Goal: Book appointment/travel/reservation

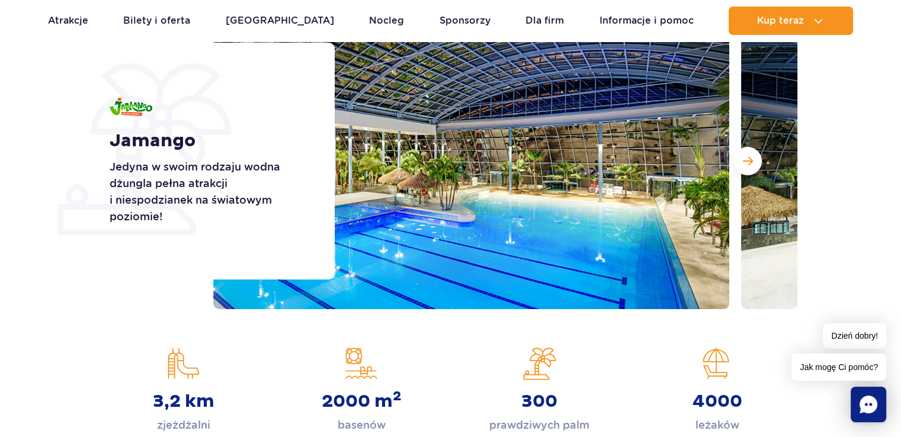
scroll to position [178, 0]
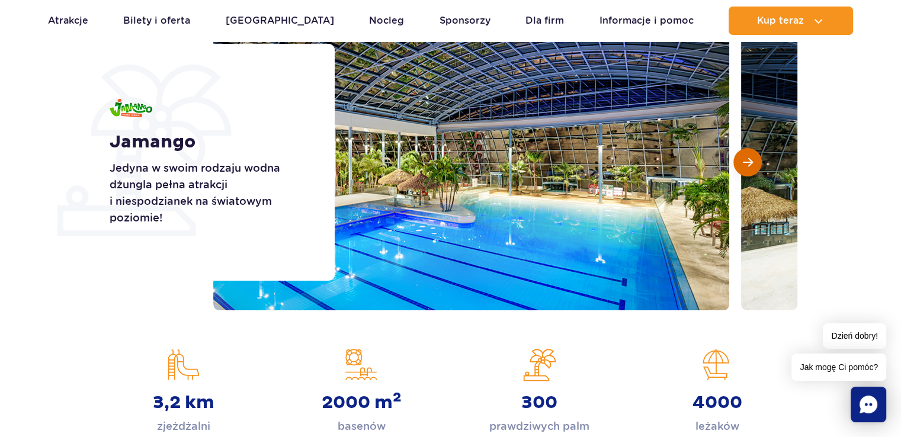
click at [754, 157] on button "Następny slajd" at bounding box center [747, 162] width 28 height 28
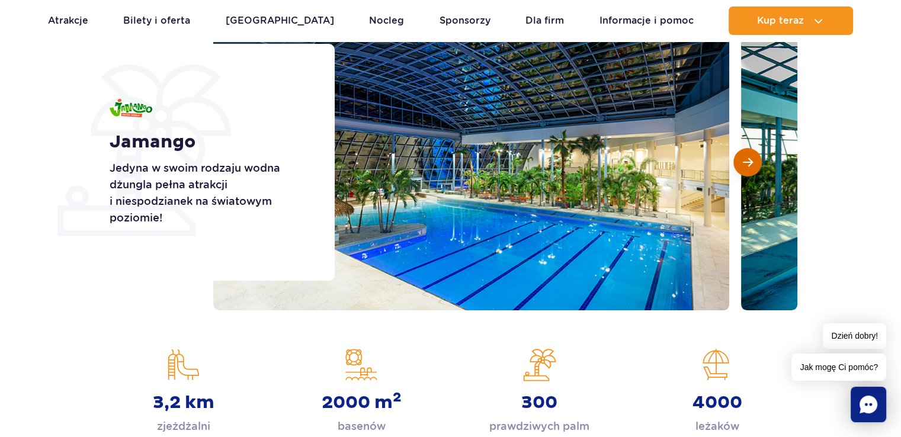
click at [754, 157] on button "Następny slajd" at bounding box center [747, 162] width 28 height 28
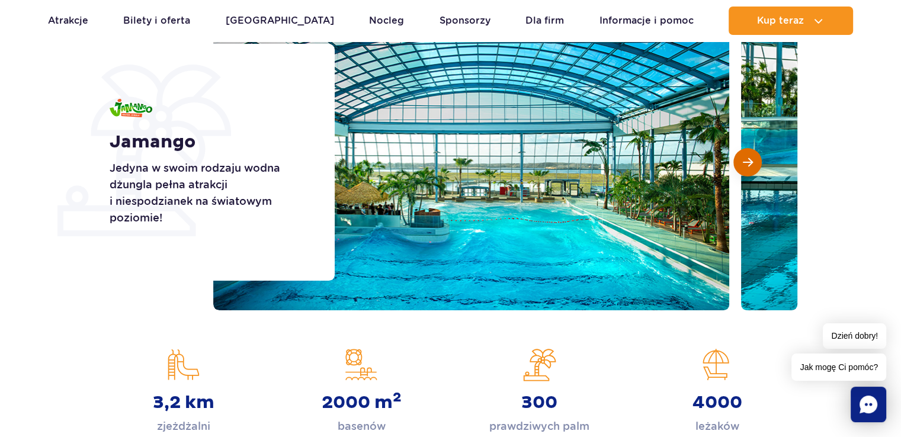
click at [752, 158] on span "Następny slajd" at bounding box center [748, 162] width 10 height 11
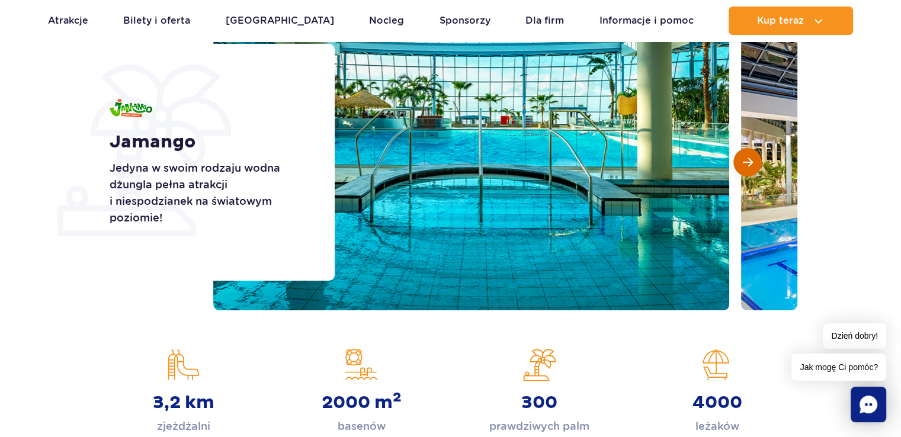
click at [752, 158] on span "Następny slajd" at bounding box center [748, 162] width 10 height 11
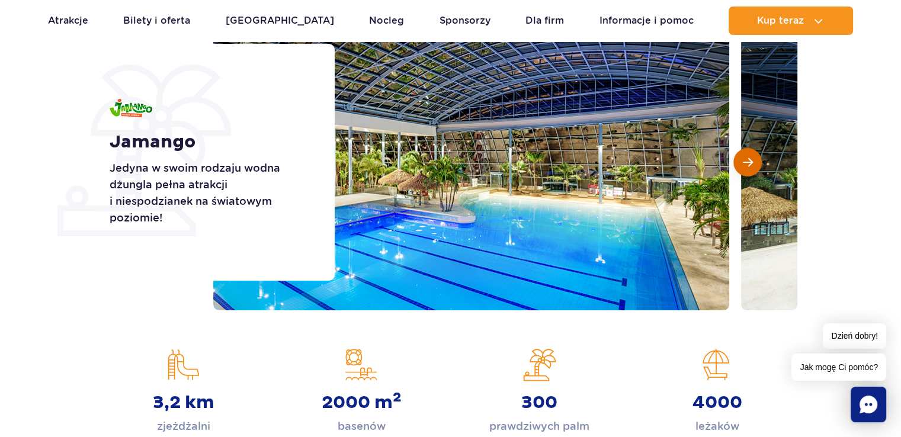
click at [752, 158] on span "Następny slajd" at bounding box center [748, 162] width 10 height 11
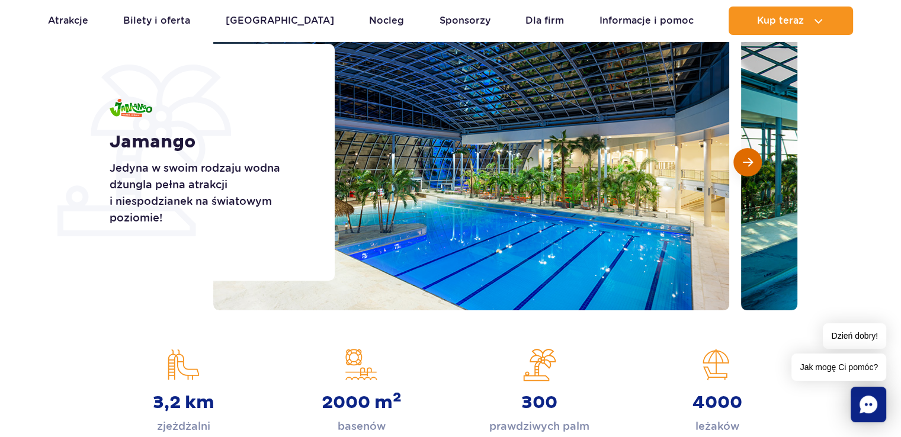
click at [752, 158] on span "Następny slajd" at bounding box center [748, 162] width 10 height 11
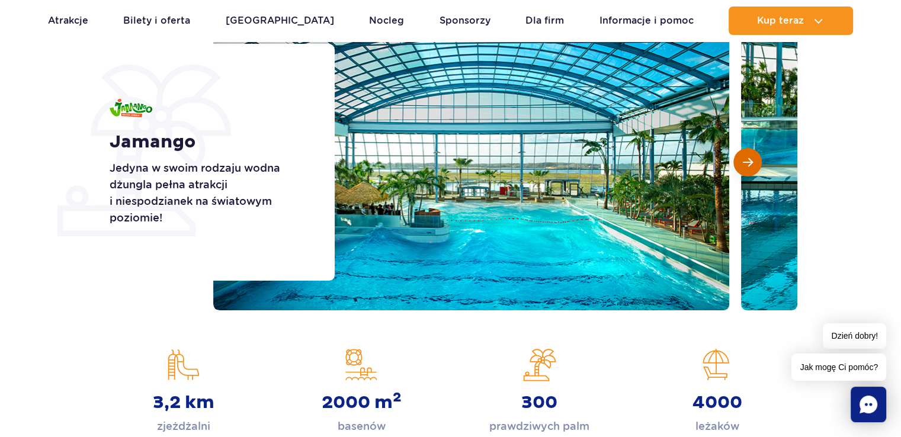
click at [752, 158] on span "Następny slajd" at bounding box center [748, 162] width 10 height 11
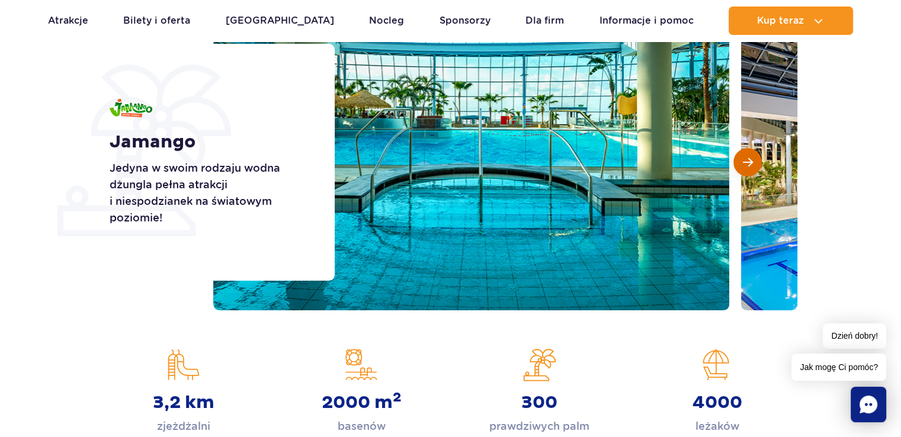
click at [752, 158] on span "Następny slajd" at bounding box center [748, 162] width 10 height 11
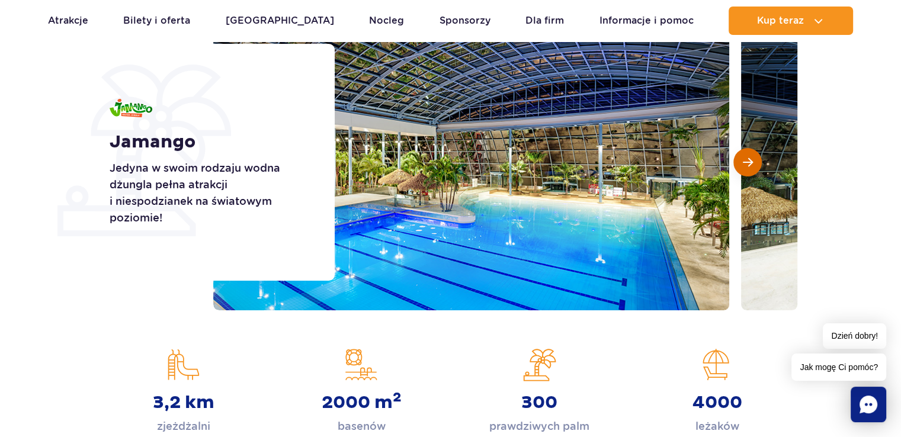
click at [752, 158] on span "Następny slajd" at bounding box center [748, 162] width 10 height 11
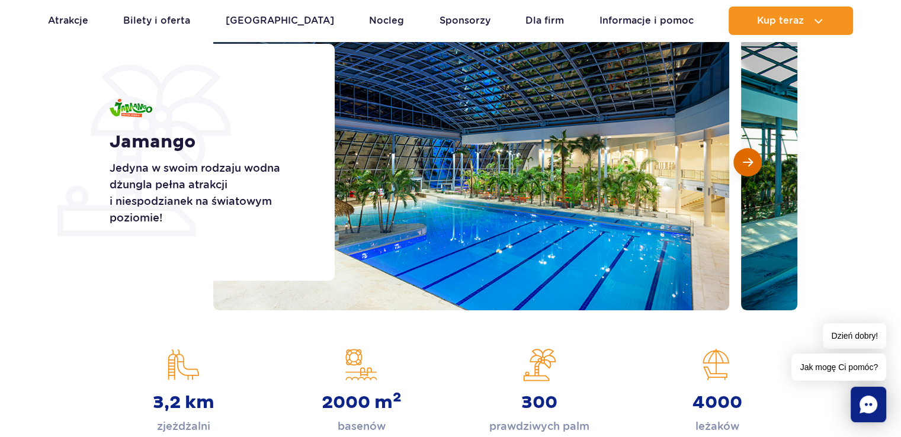
click at [751, 158] on span "Następny slajd" at bounding box center [748, 162] width 10 height 11
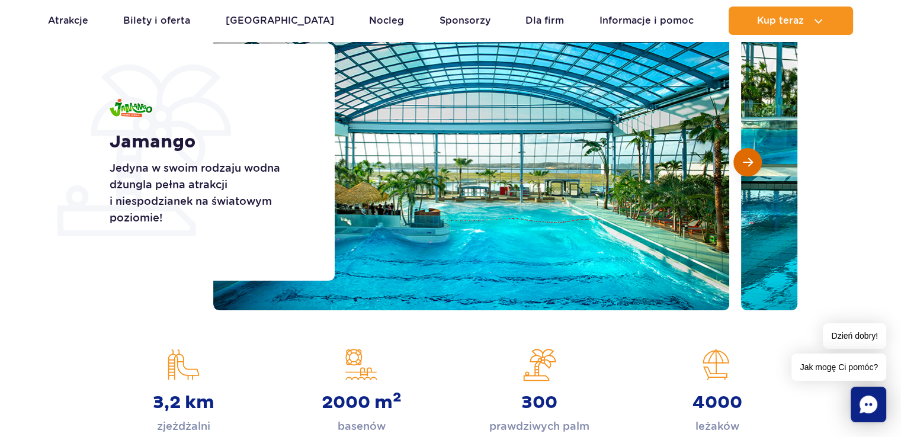
click at [751, 158] on span "Następny slajd" at bounding box center [748, 162] width 10 height 11
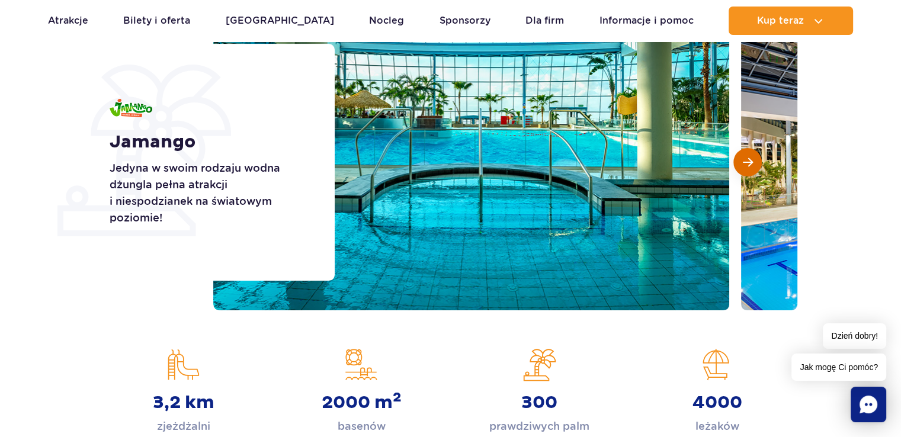
click at [751, 158] on span "Następny slajd" at bounding box center [748, 162] width 10 height 11
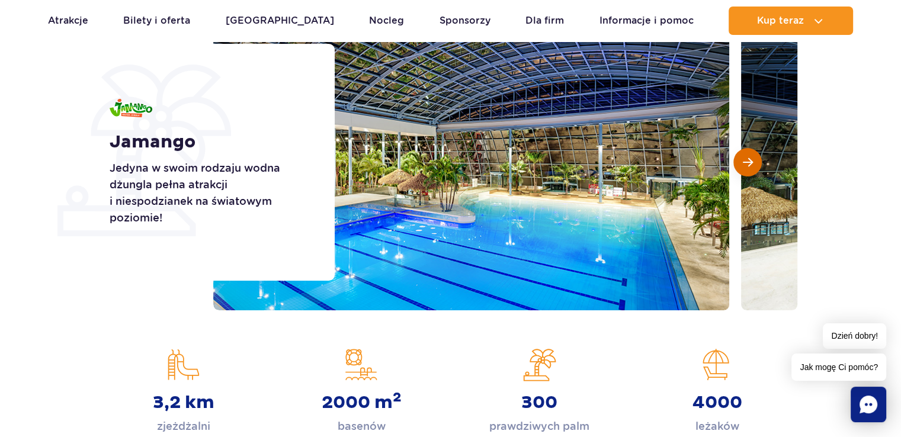
click at [741, 161] on button "Następny slajd" at bounding box center [747, 162] width 28 height 28
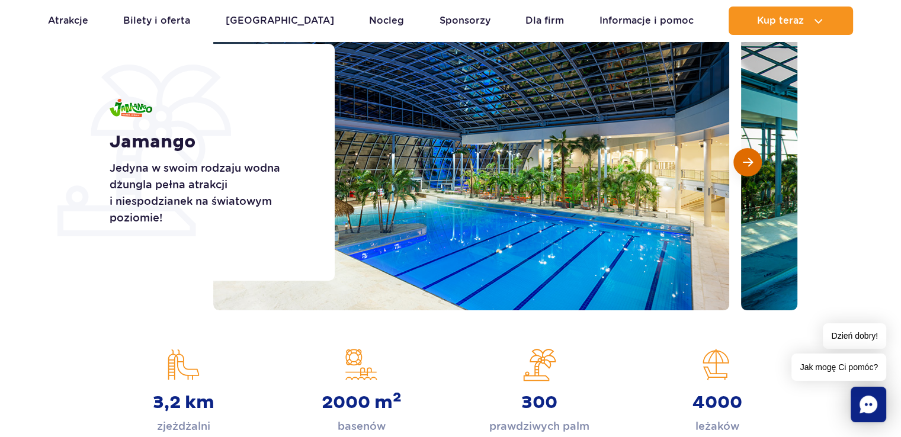
click at [741, 161] on button "Następny slajd" at bounding box center [747, 162] width 28 height 28
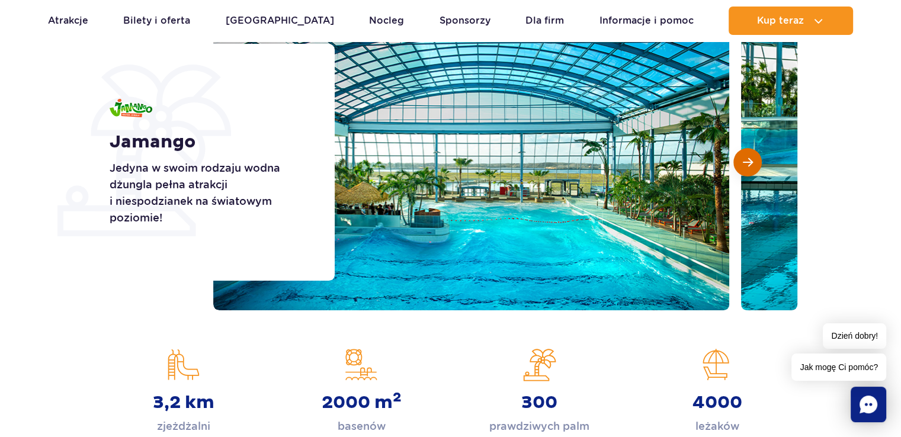
click at [741, 161] on button "Następny slajd" at bounding box center [747, 162] width 28 height 28
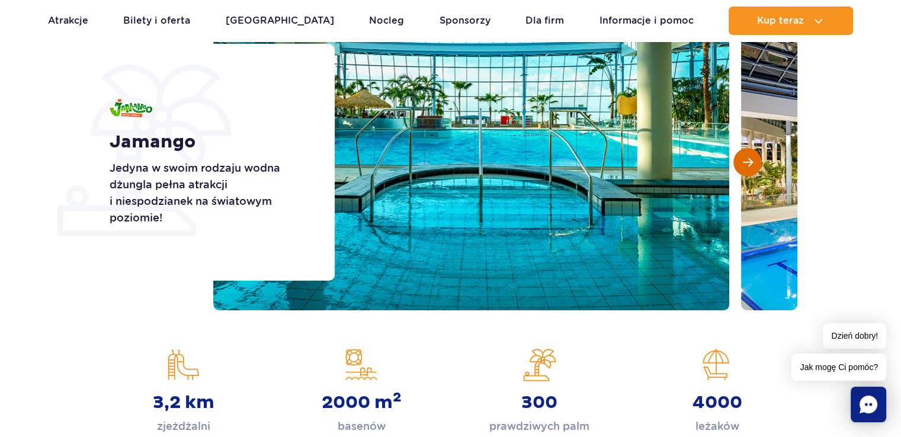
click at [741, 161] on button "Następny slajd" at bounding box center [747, 162] width 28 height 28
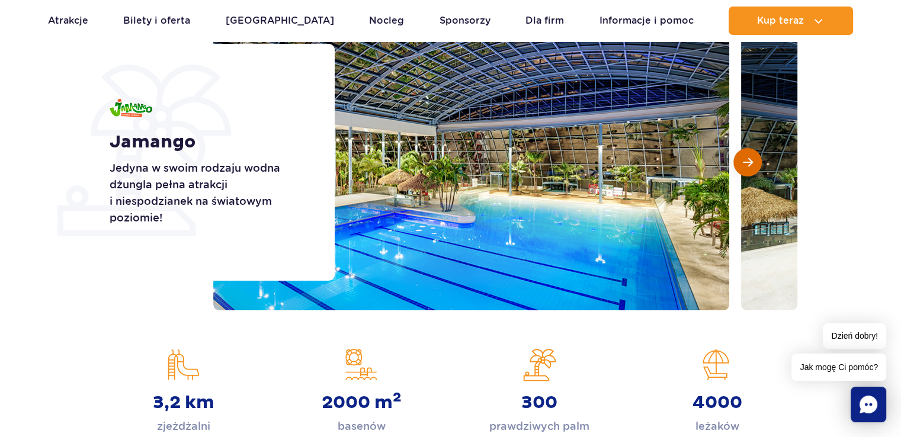
click at [741, 161] on button "Następny slajd" at bounding box center [747, 162] width 28 height 28
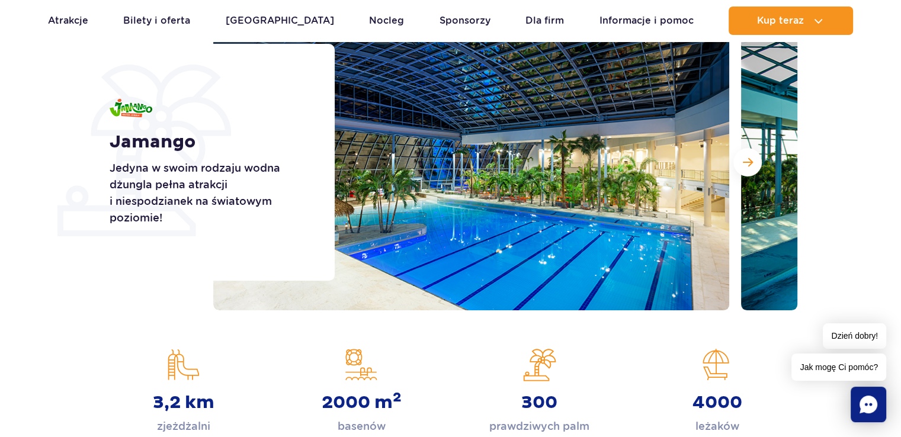
scroll to position [0, 0]
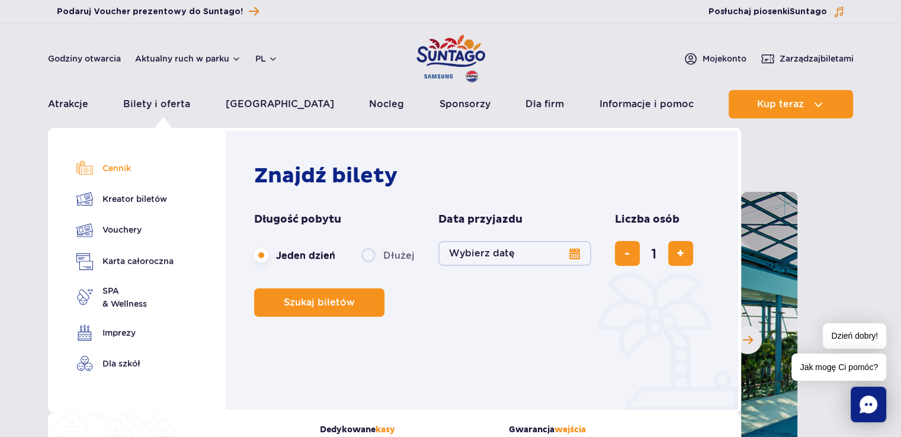
click at [118, 161] on link "Cennik" at bounding box center [124, 168] width 97 height 17
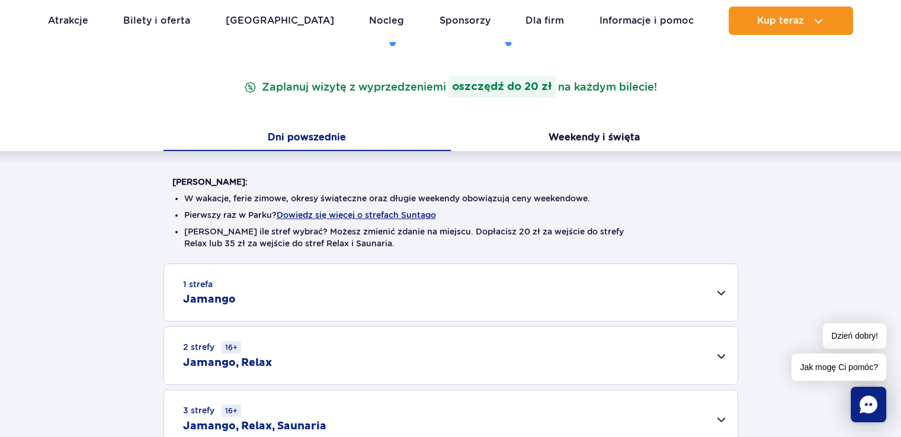
scroll to position [237, 0]
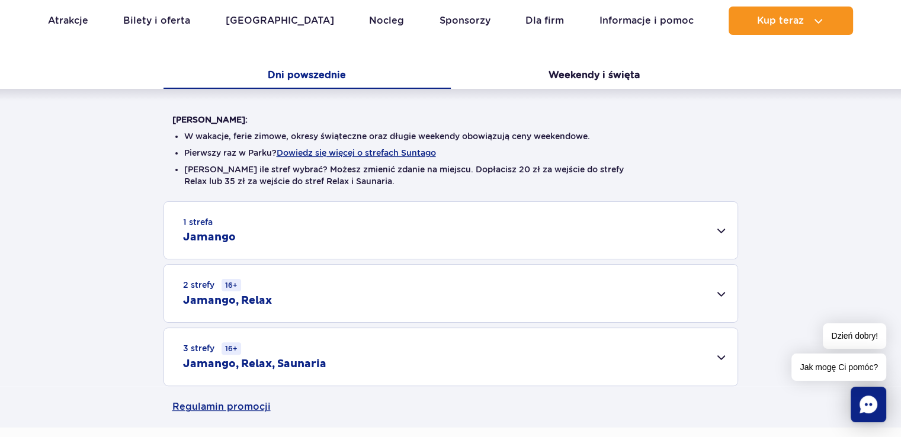
click at [675, 226] on div "1 strefa Jamango" at bounding box center [451, 230] width 574 height 57
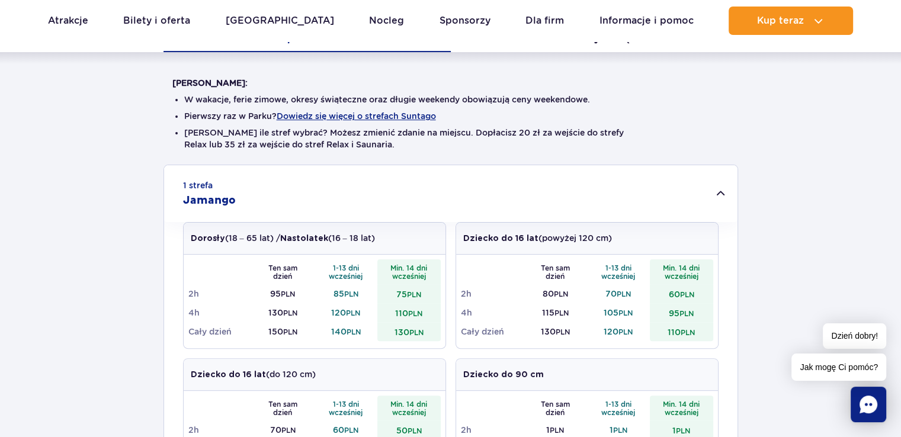
scroll to position [178, 0]
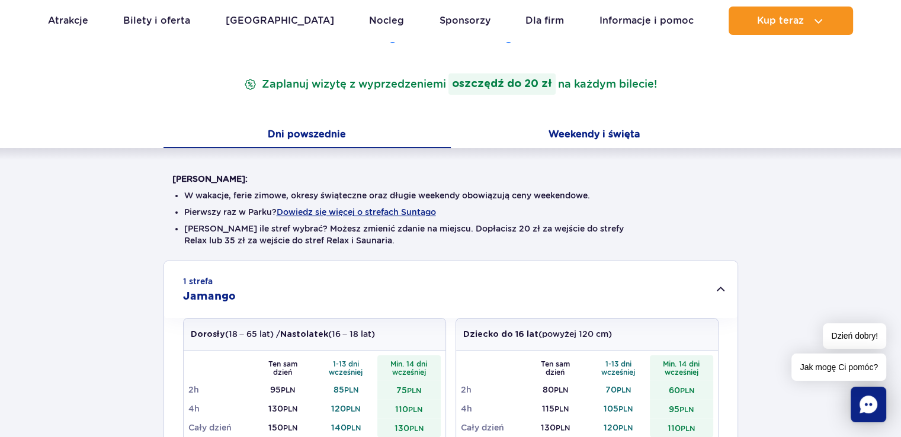
click at [617, 127] on button "Weekendy i święta" at bounding box center [594, 135] width 287 height 25
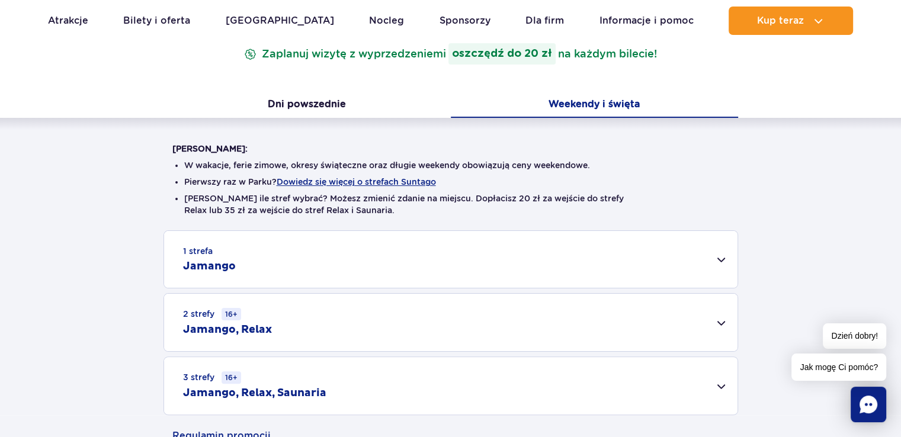
scroll to position [237, 0]
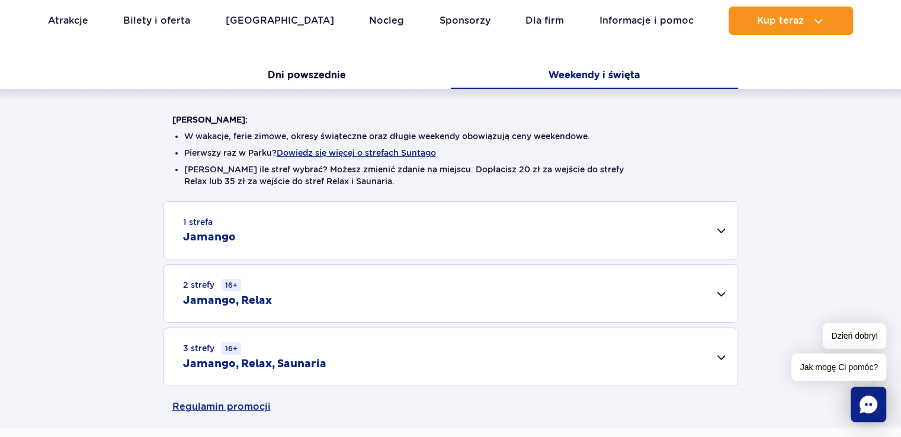
click at [651, 232] on div "1 strefa Jamango" at bounding box center [451, 230] width 574 height 57
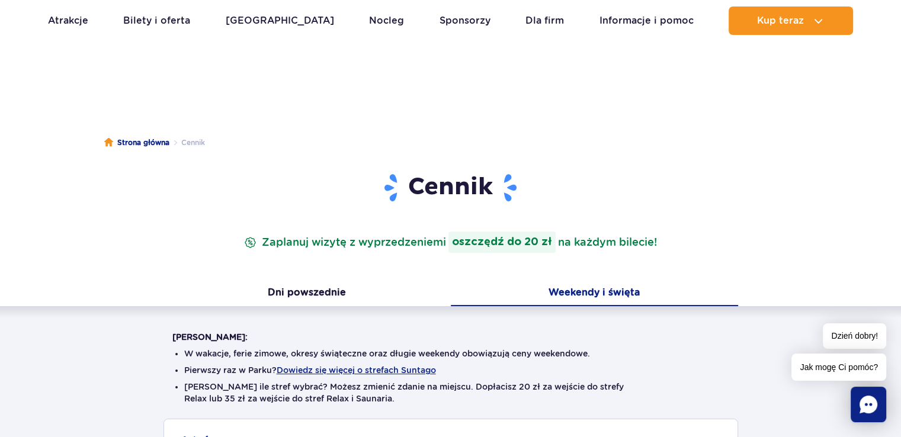
scroll to position [0, 0]
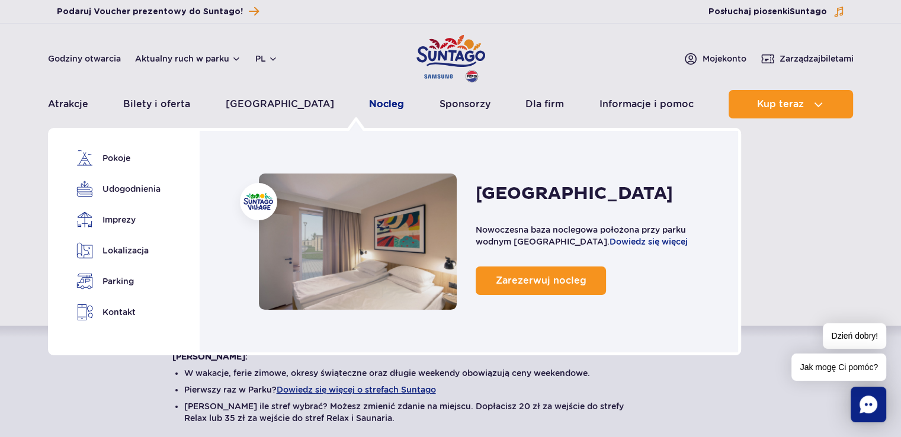
click at [369, 102] on link "Nocleg" at bounding box center [386, 104] width 35 height 28
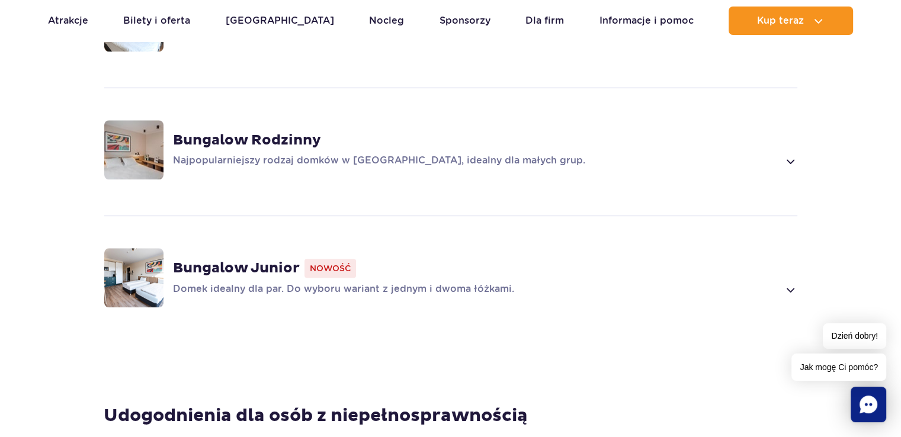
scroll to position [1007, 0]
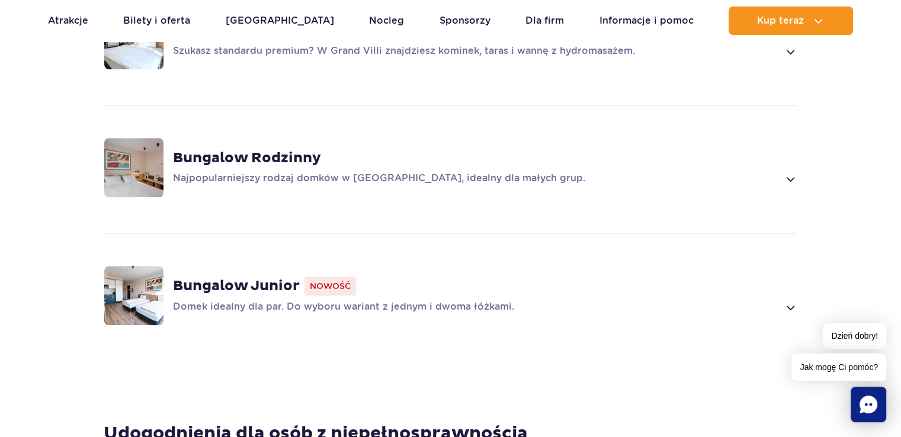
click at [813, 186] on div "Bungalow Rodzinny Najpopularniejszy rodzaj domków w Suntago Village, idealny dl…" at bounding box center [451, 168] width 760 height 126
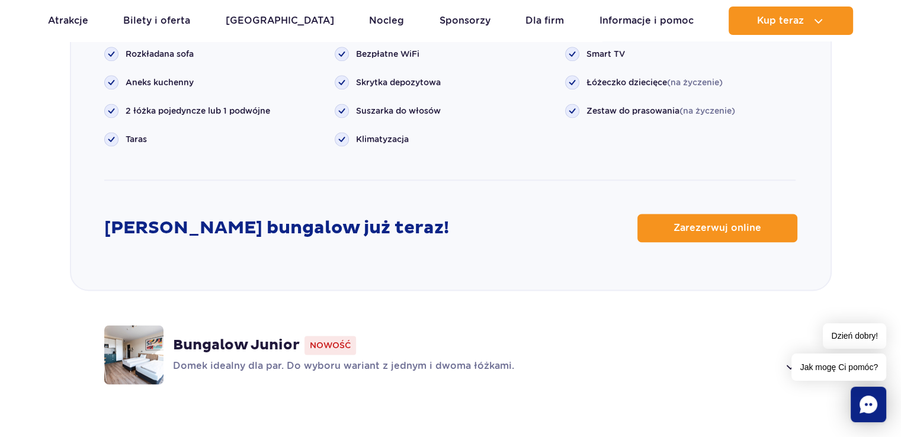
scroll to position [1648, 0]
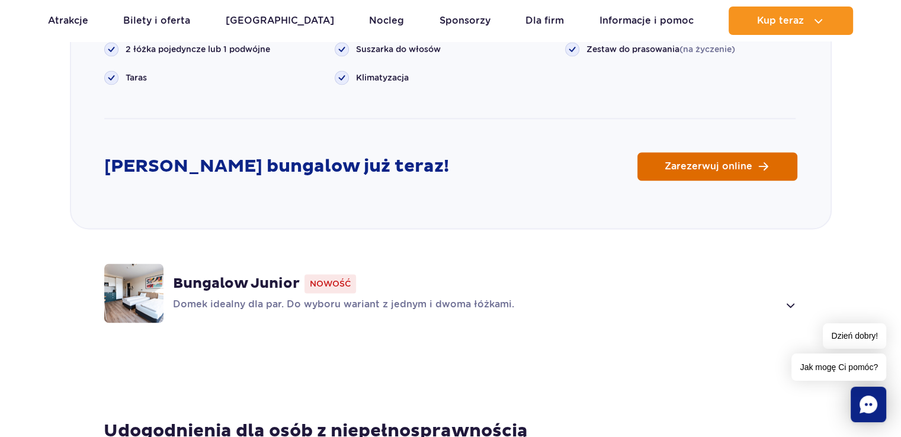
click at [740, 171] on link "Zarezerwuj online" at bounding box center [718, 166] width 160 height 28
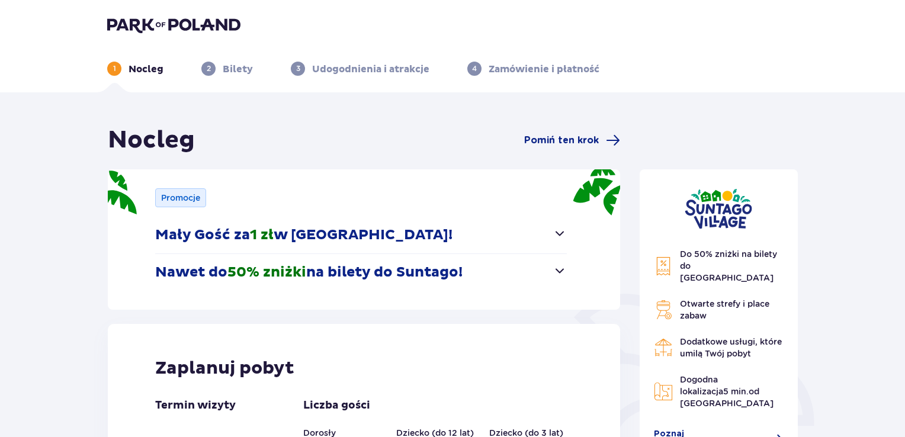
click at [535, 280] on button "Nawet do 50% zniżki na bilety do Suntago!" at bounding box center [361, 272] width 412 height 37
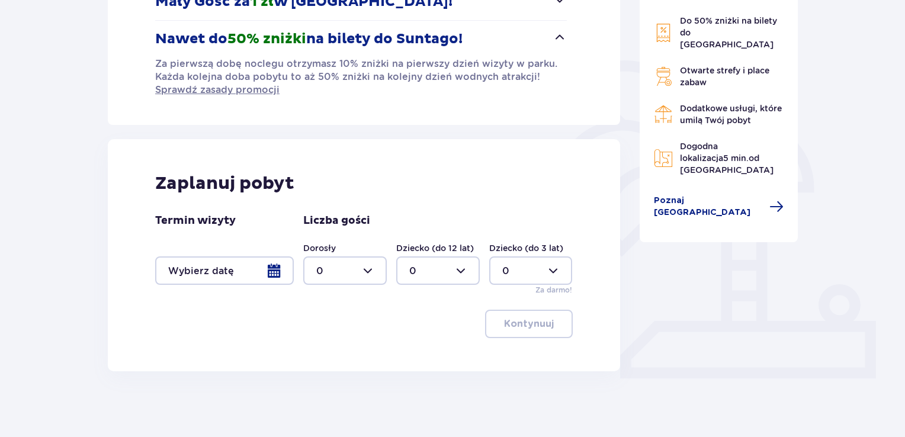
scroll to position [239, 0]
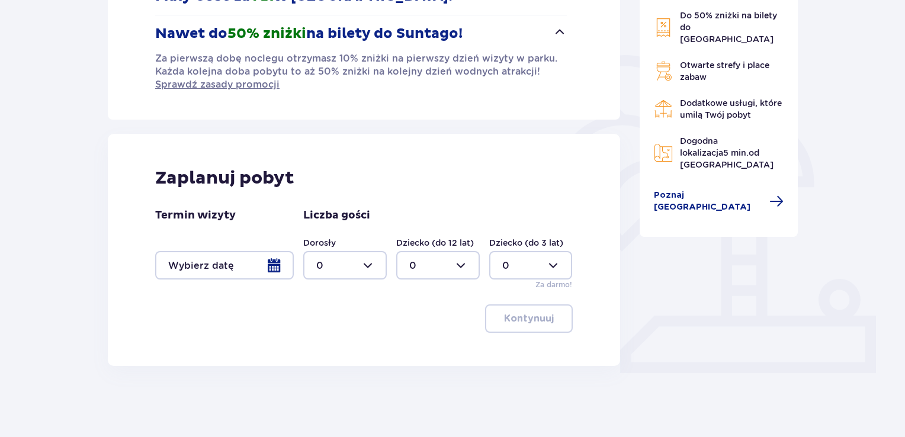
click at [251, 267] on div at bounding box center [224, 265] width 139 height 28
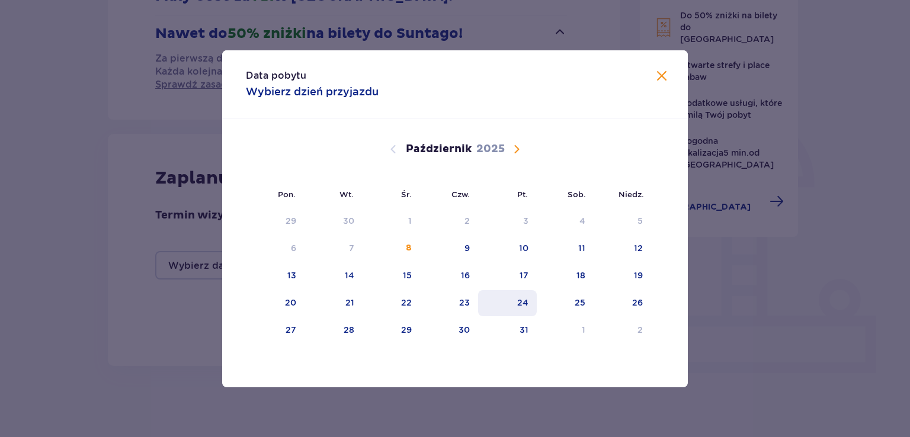
click at [526, 302] on div "24" at bounding box center [522, 303] width 11 height 12
click at [635, 299] on div "26" at bounding box center [637, 303] width 11 height 12
type input "24.10.25 - 26.10.25"
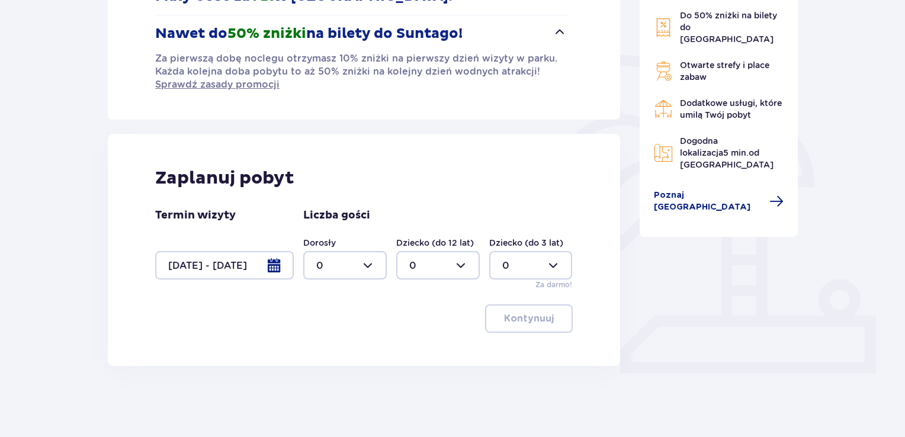
click at [339, 261] on div at bounding box center [345, 265] width 84 height 28
click at [327, 349] on div "2" at bounding box center [344, 350] width 57 height 13
type input "2"
click at [454, 264] on div at bounding box center [438, 265] width 84 height 28
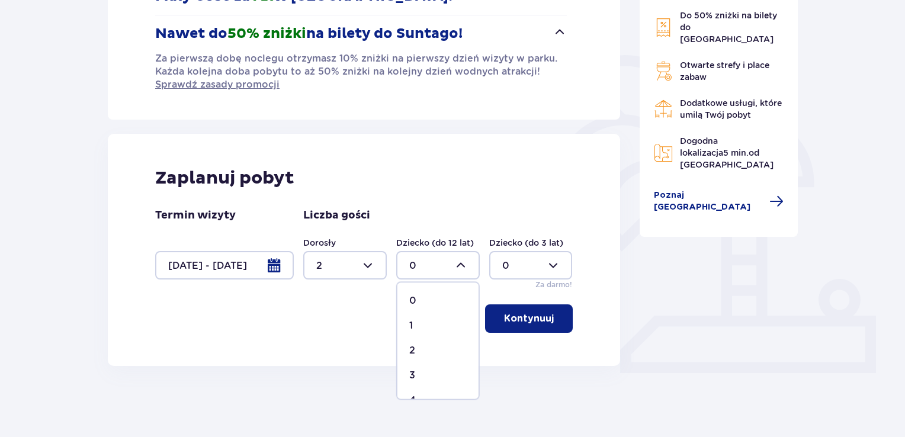
click at [417, 351] on div "2" at bounding box center [437, 350] width 57 height 13
type input "2"
click at [537, 318] on p "Kontynuuj" at bounding box center [529, 318] width 50 height 13
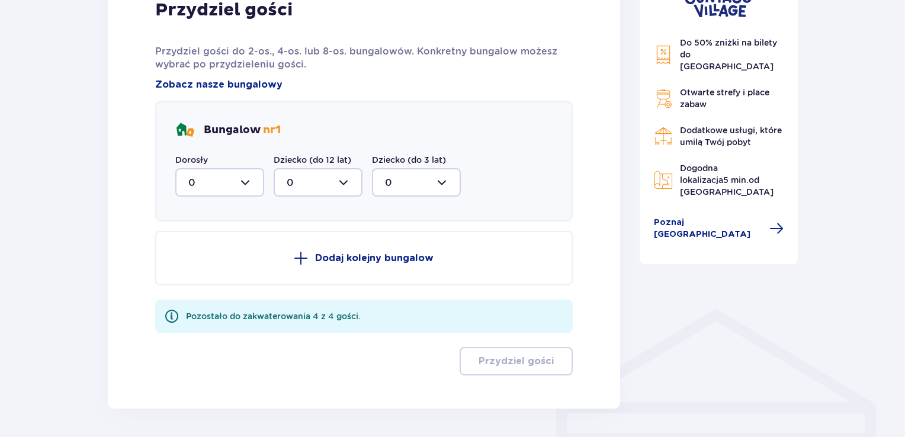
scroll to position [636, 0]
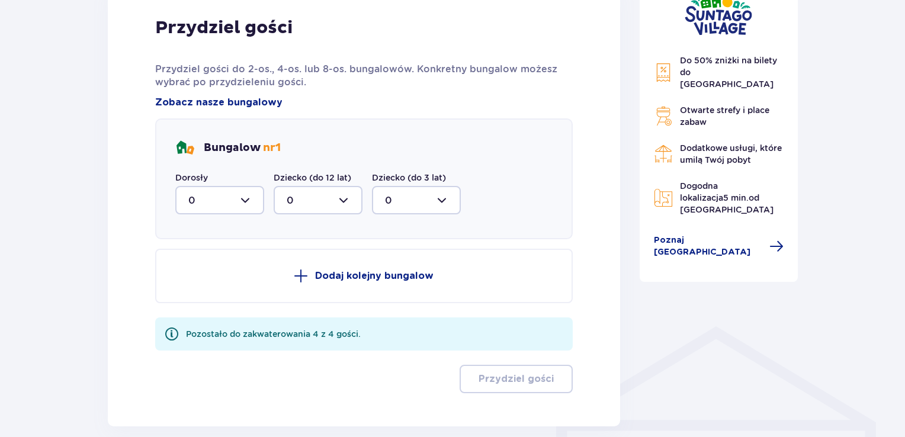
click at [228, 202] on div at bounding box center [219, 200] width 89 height 28
click at [211, 277] on span "2" at bounding box center [220, 286] width 87 height 25
type input "2"
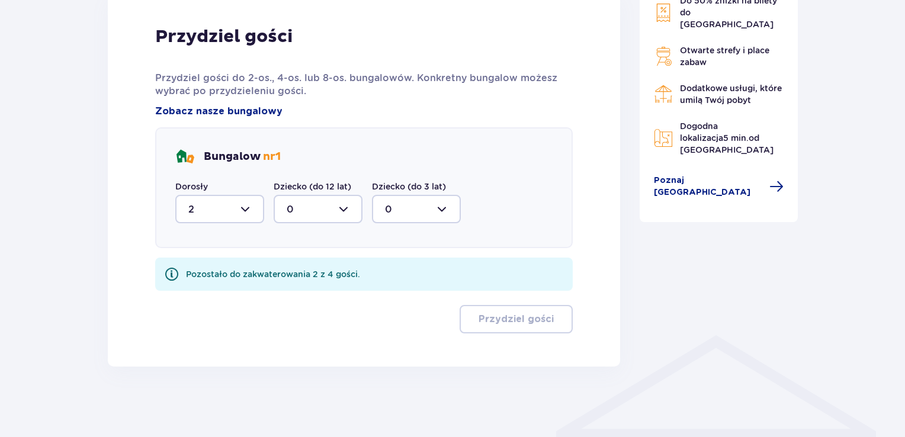
click at [339, 206] on div at bounding box center [318, 209] width 89 height 28
click at [290, 293] on p "2" at bounding box center [290, 295] width 6 height 13
type input "2"
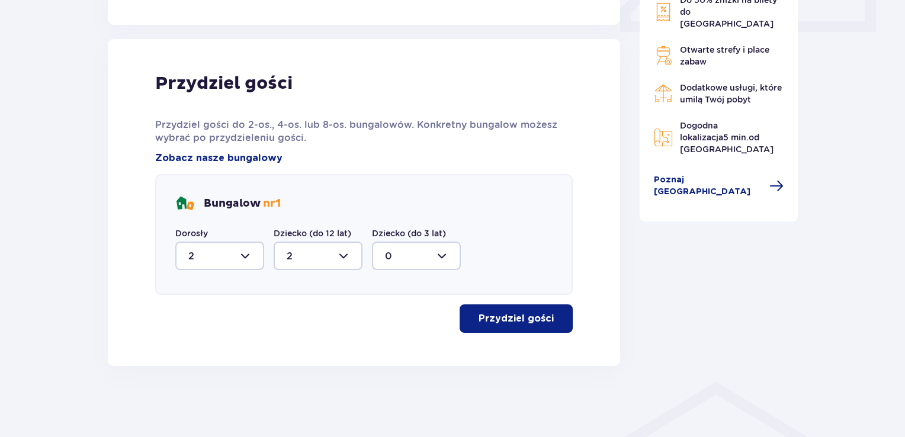
scroll to position [579, 0]
click at [539, 321] on p "Przydziel gości" at bounding box center [516, 319] width 75 height 13
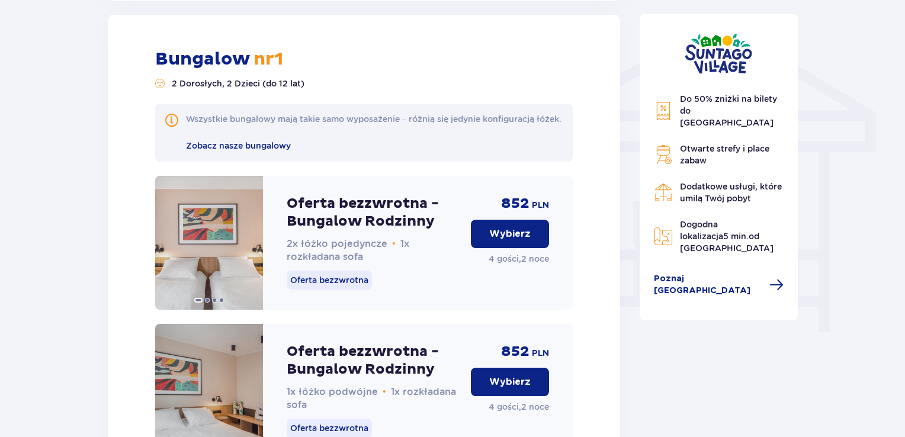
scroll to position [1005, 0]
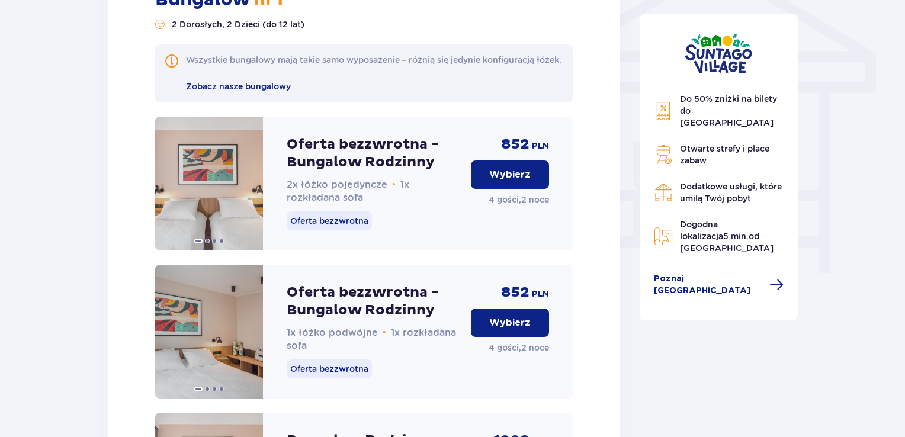
click at [511, 329] on p "Wybierz" at bounding box center [509, 322] width 41 height 13
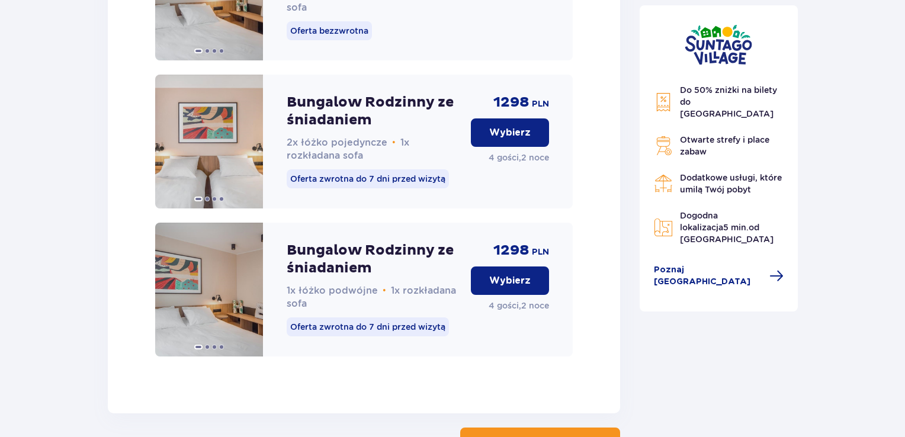
scroll to position [2041, 0]
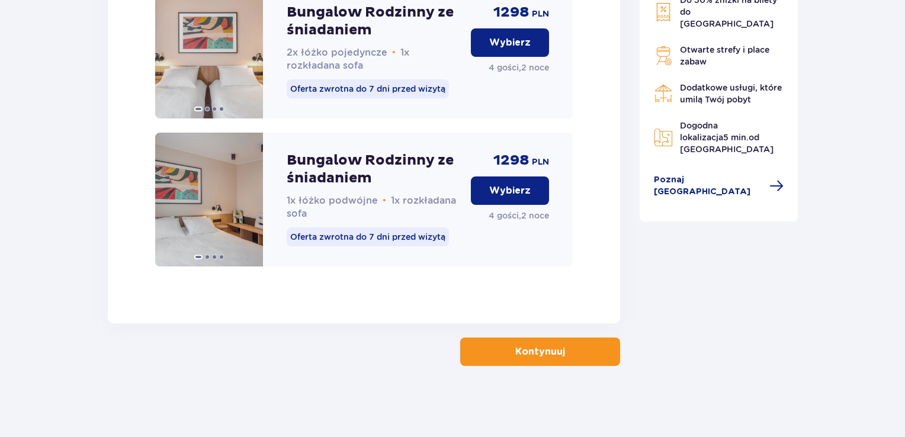
click at [528, 354] on p "Kontynuuj" at bounding box center [540, 351] width 50 height 13
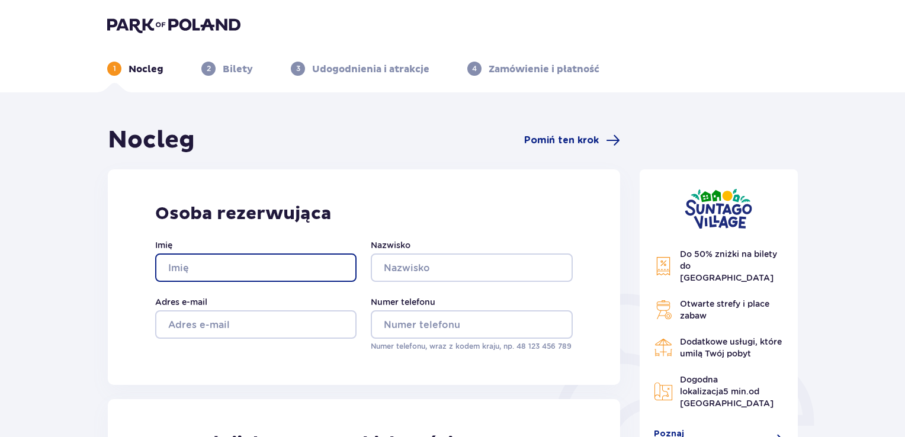
click at [220, 261] on input "Imię" at bounding box center [255, 268] width 201 height 28
type input "Konrad"
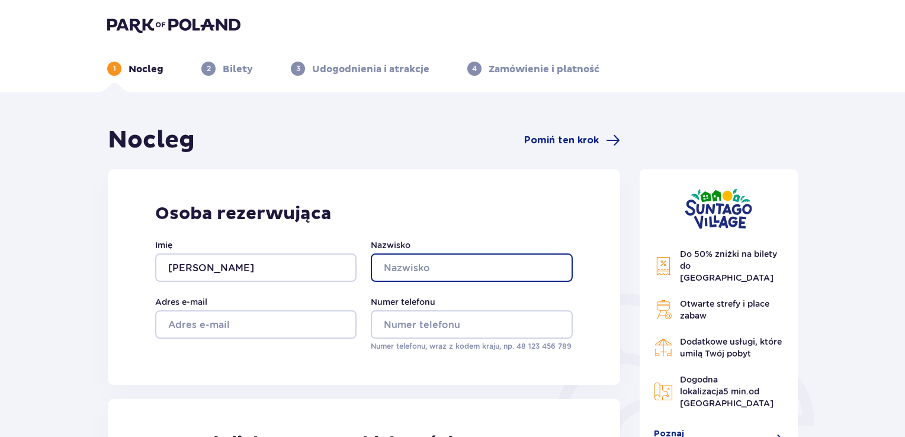
type input "Bojarczuk"
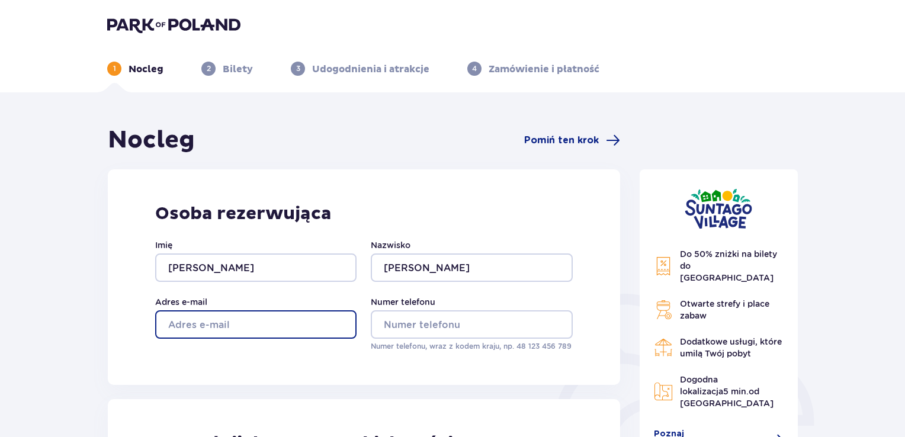
type input "[EMAIL_ADDRESS][DOMAIN_NAME]"
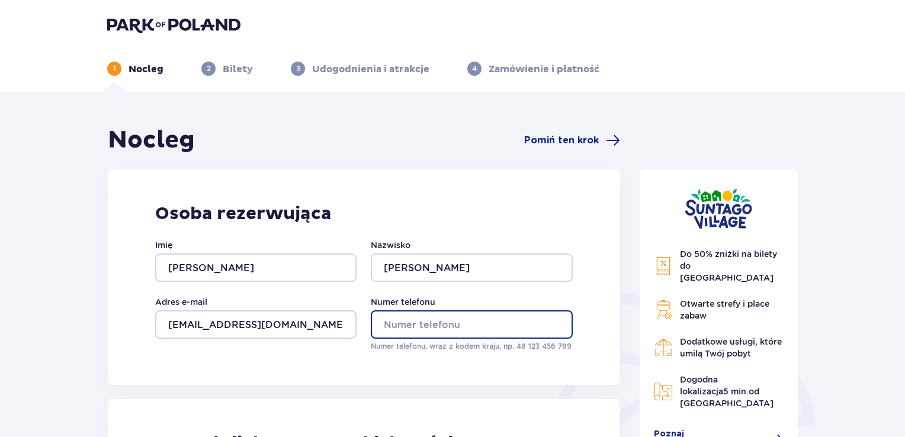
type input "512860647"
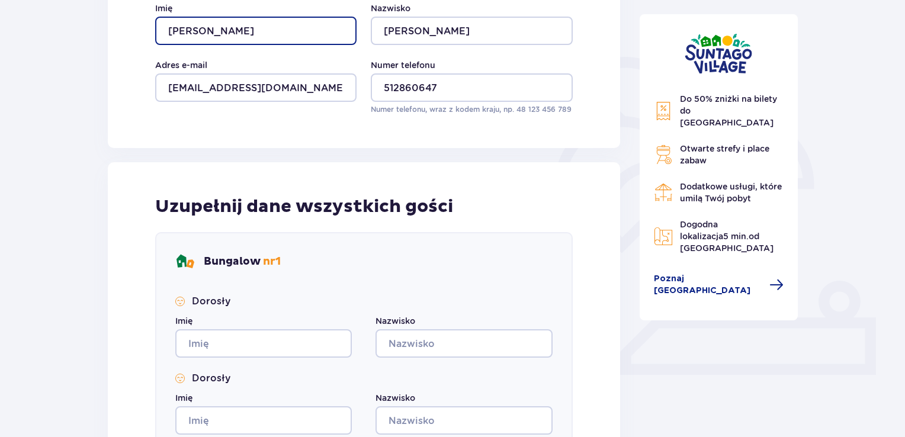
scroll to position [296, 0]
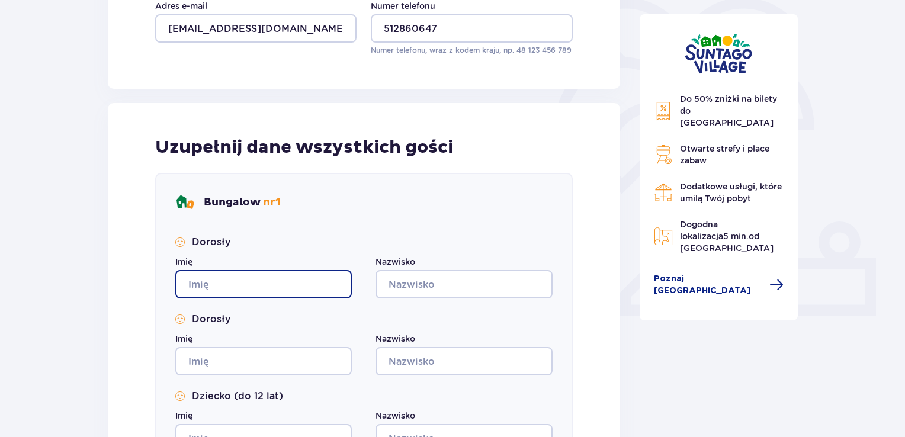
click at [267, 289] on input "Imię" at bounding box center [263, 284] width 177 height 28
type input "Konrad"
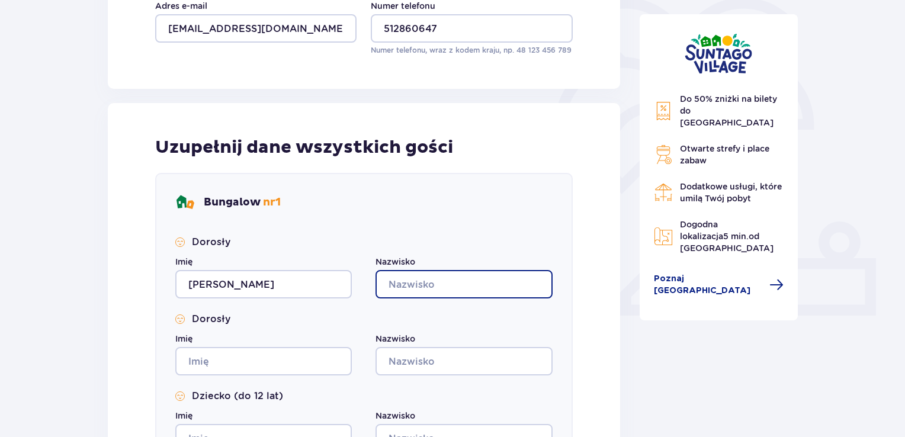
type input "Bojarczuk"
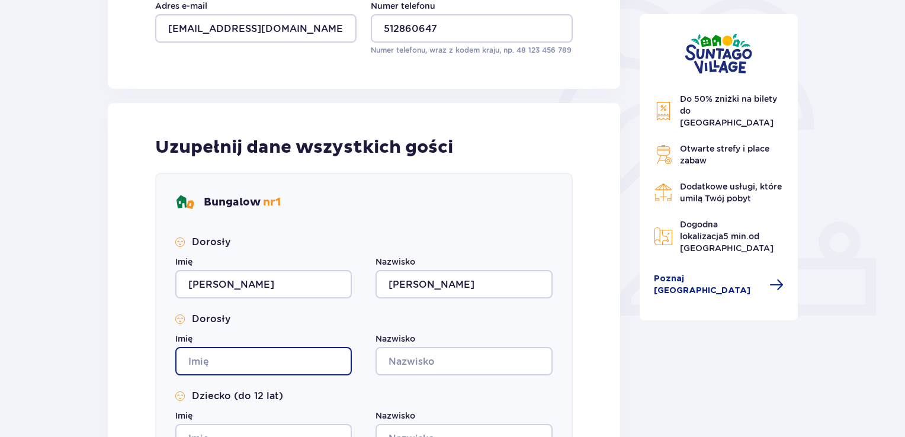
type input "Konrad"
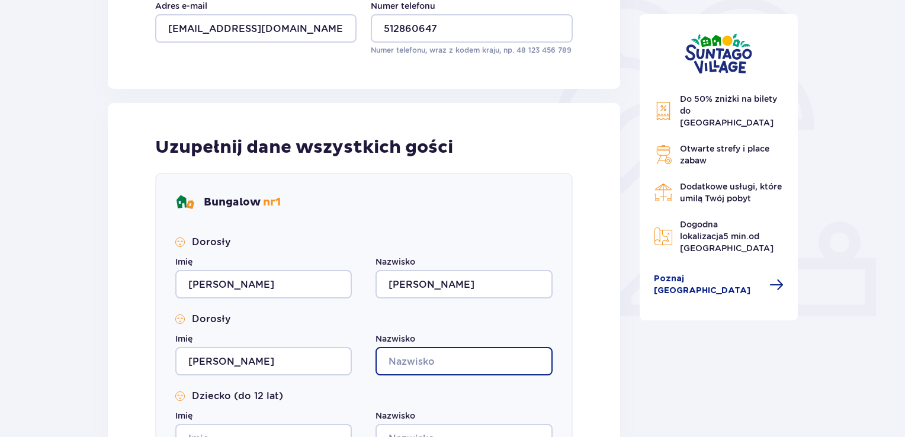
type input "Bojarczuk"
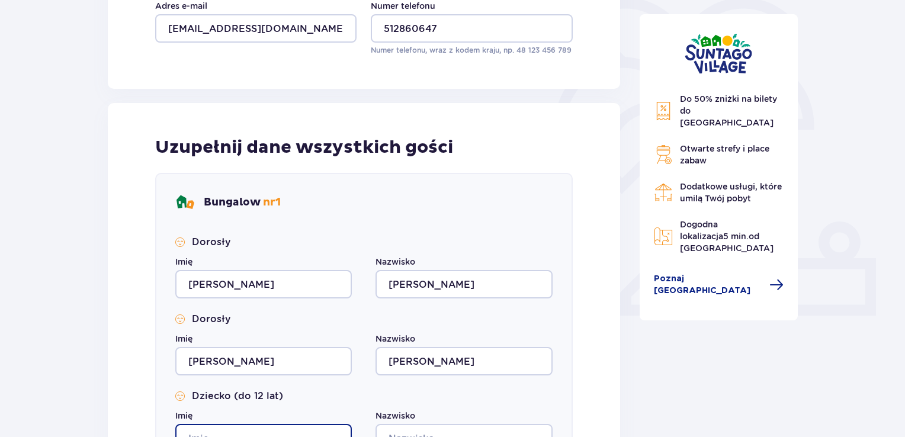
type input "Konrad"
type input "Bojarczuk"
type input "Konrad"
type input "Bojarczuk"
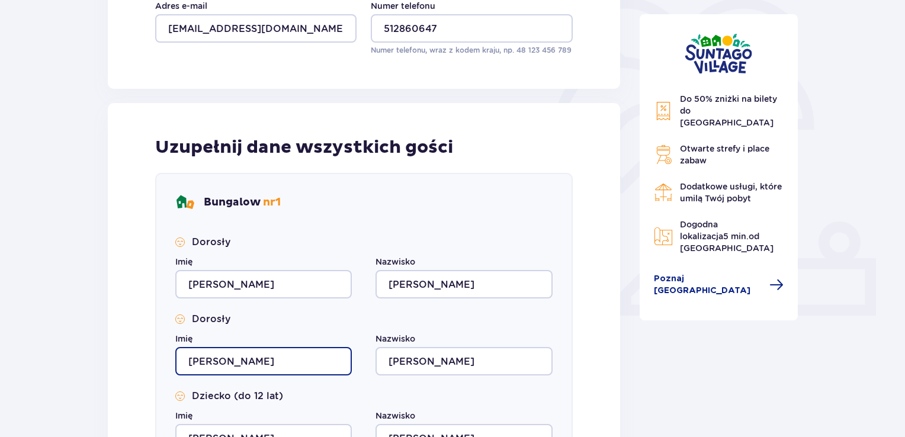
click at [255, 353] on input "Konrad" at bounding box center [263, 361] width 177 height 28
type input "K"
type input "Joanna"
click at [136, 389] on div "Uzupełnij dane wszystkich gości Bungalow nr 1 Dorosły Imię Konrad Nazwisko Boja…" at bounding box center [364, 345] width 513 height 485
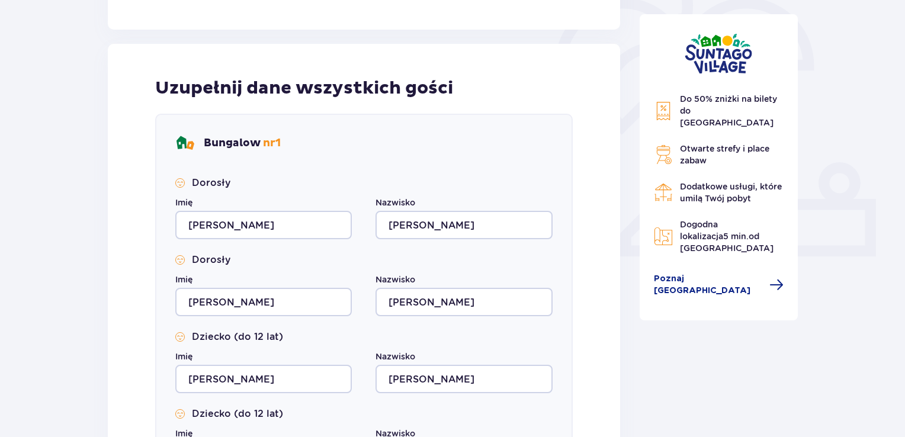
scroll to position [415, 0]
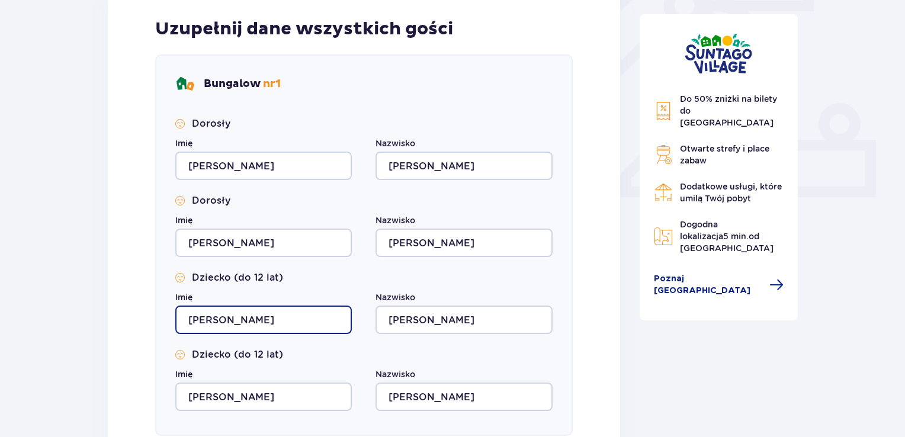
click at [233, 316] on input "Konrad" at bounding box center [263, 320] width 177 height 28
type input "K"
type input "Florian"
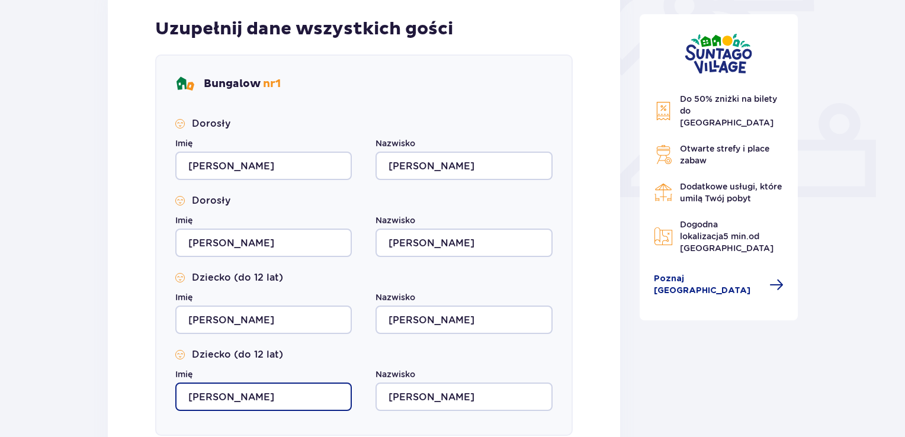
click at [248, 397] on input "Konrad" at bounding box center [263, 397] width 177 height 28
type input "K"
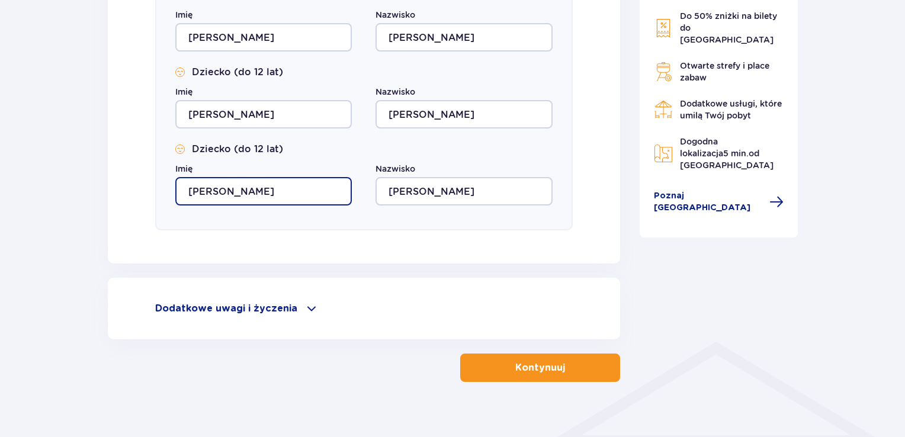
scroll to position [636, 0]
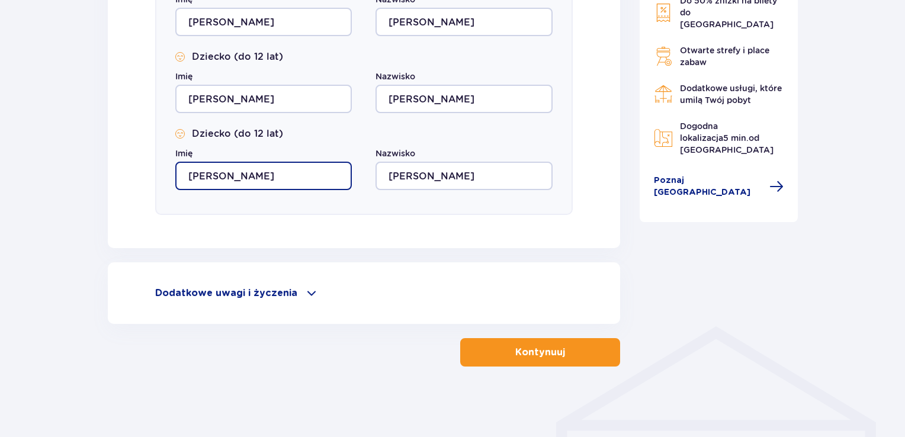
type input "Alicja"
click at [309, 303] on div "Dodatkowe uwagi i życzenia Czy możemy Ci jeszcze w czymś pomóc? Daj nam znać! D…" at bounding box center [364, 293] width 513 height 62
click at [306, 292] on span at bounding box center [312, 293] width 14 height 14
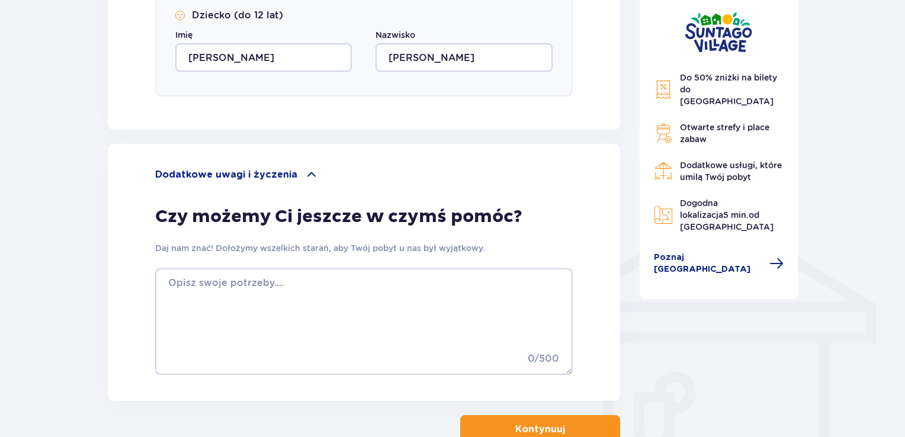
scroll to position [813, 0]
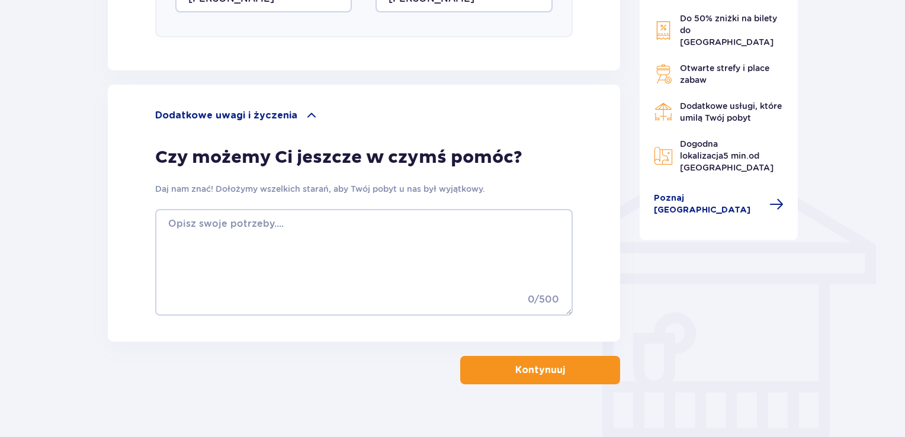
click at [544, 377] on button "Kontynuuj" at bounding box center [540, 370] width 160 height 28
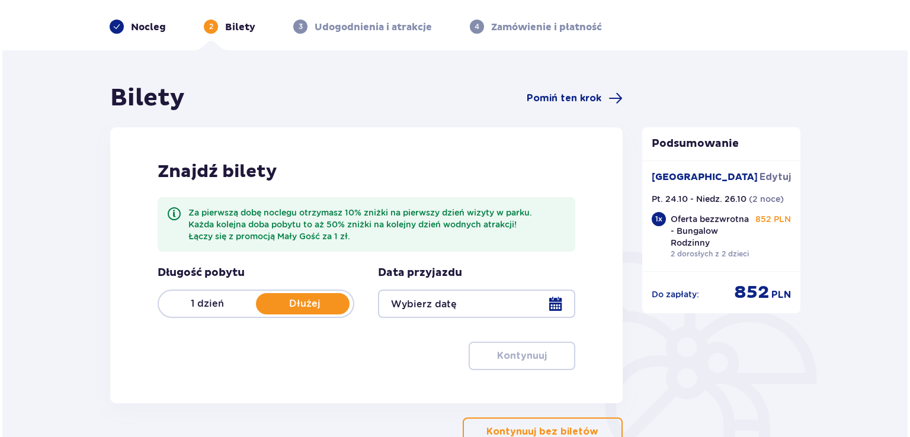
scroll to position [59, 0]
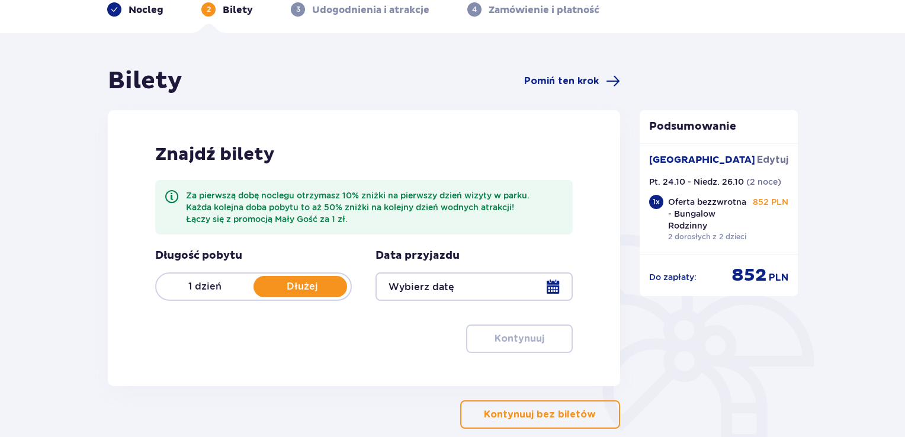
click at [293, 290] on p "Dłużej" at bounding box center [302, 286] width 97 height 13
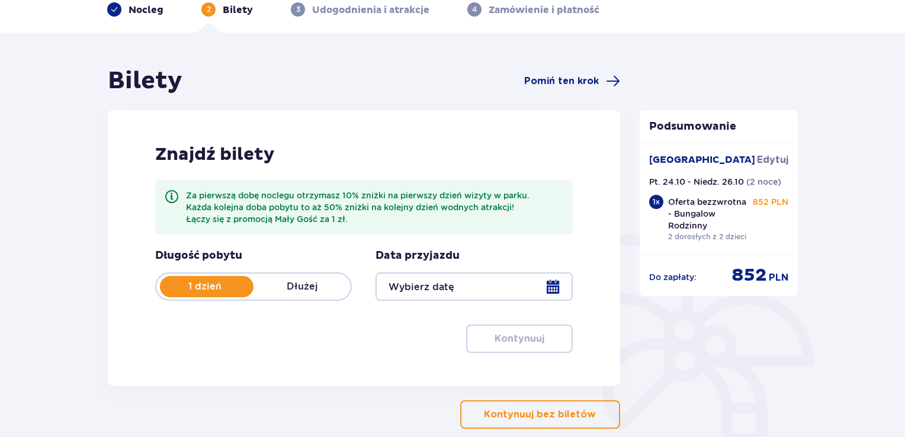
click at [318, 290] on p "Dłużej" at bounding box center [302, 286] width 97 height 13
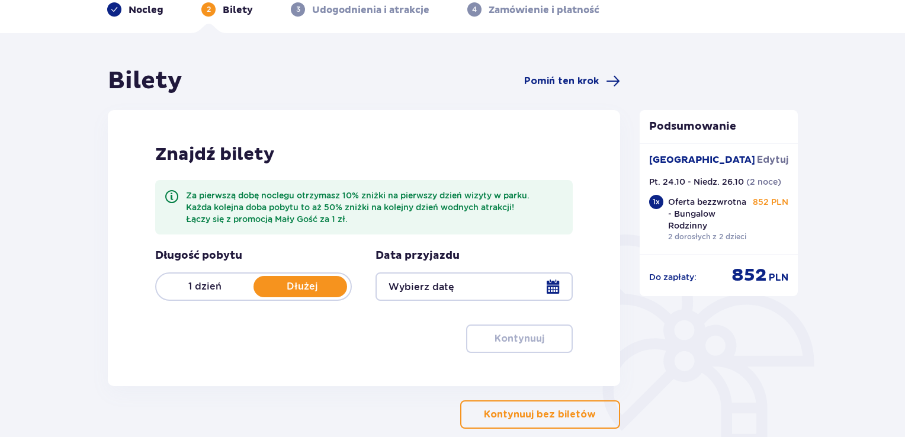
click at [437, 293] on div at bounding box center [474, 287] width 197 height 28
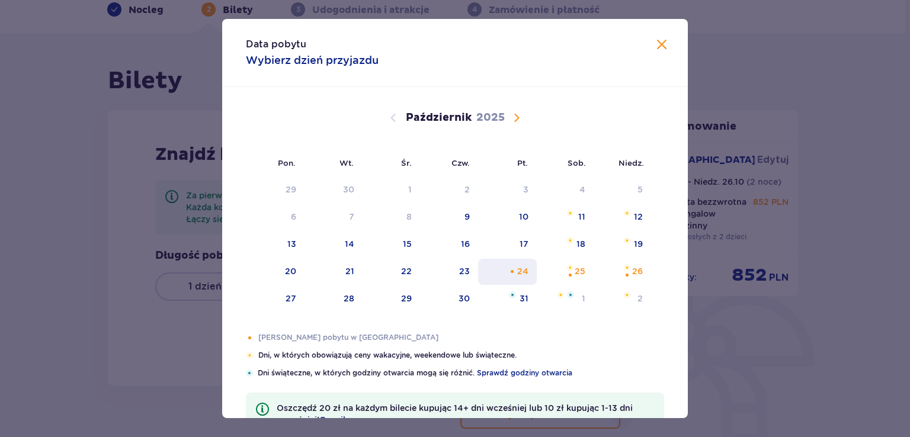
click at [523, 276] on div "24" at bounding box center [522, 271] width 11 height 12
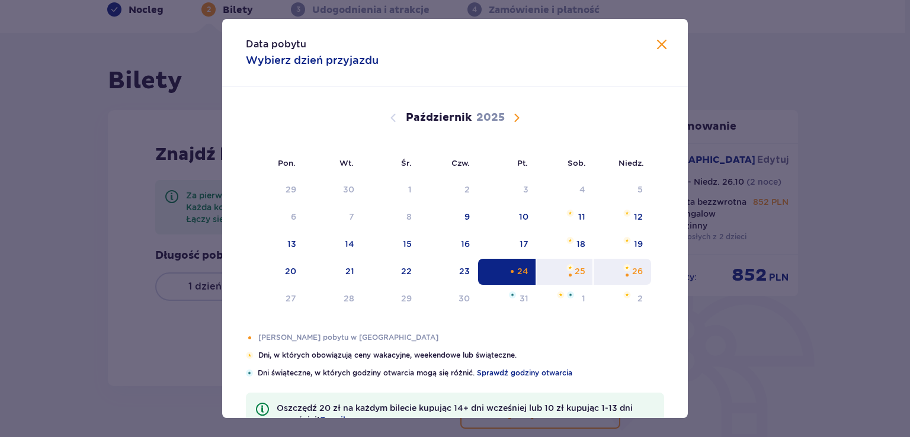
click at [637, 270] on div "26" at bounding box center [637, 271] width 11 height 12
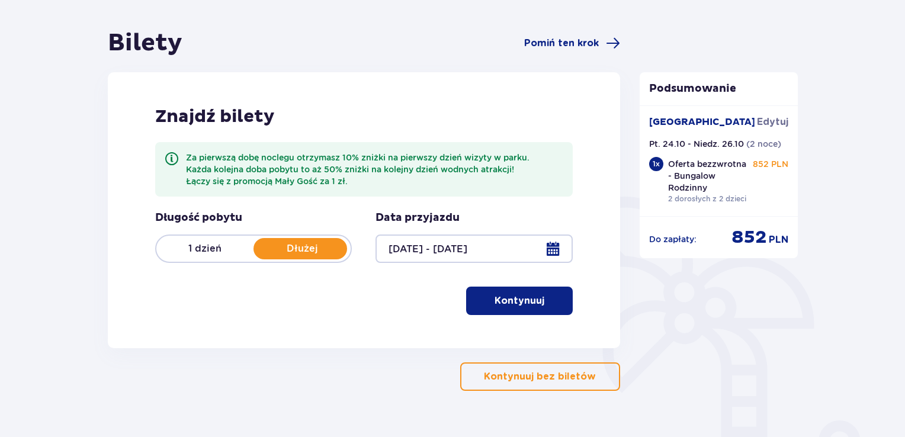
scroll to position [118, 0]
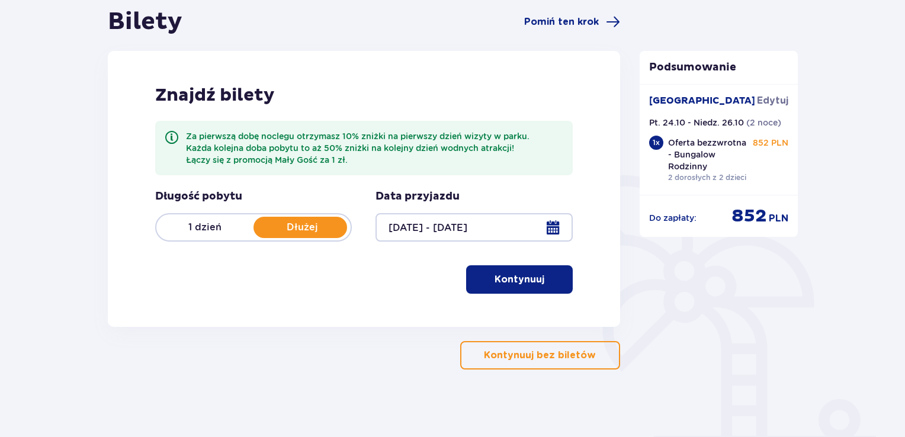
click at [505, 288] on button "Kontynuuj" at bounding box center [519, 279] width 107 height 28
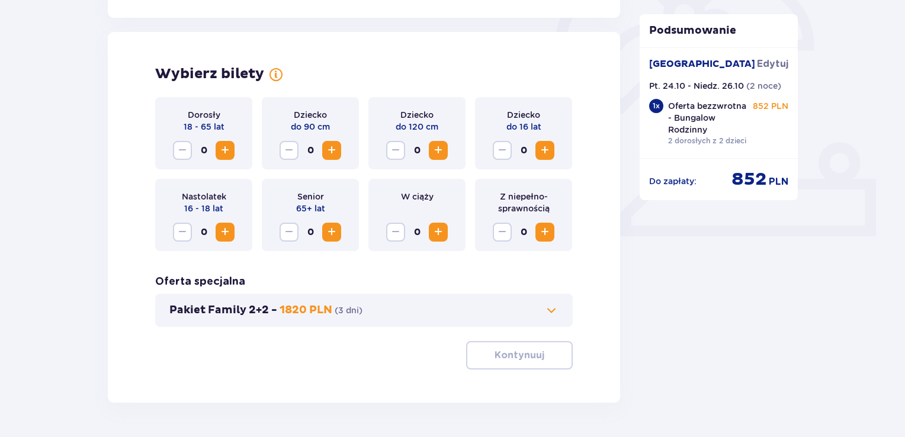
scroll to position [393, 0]
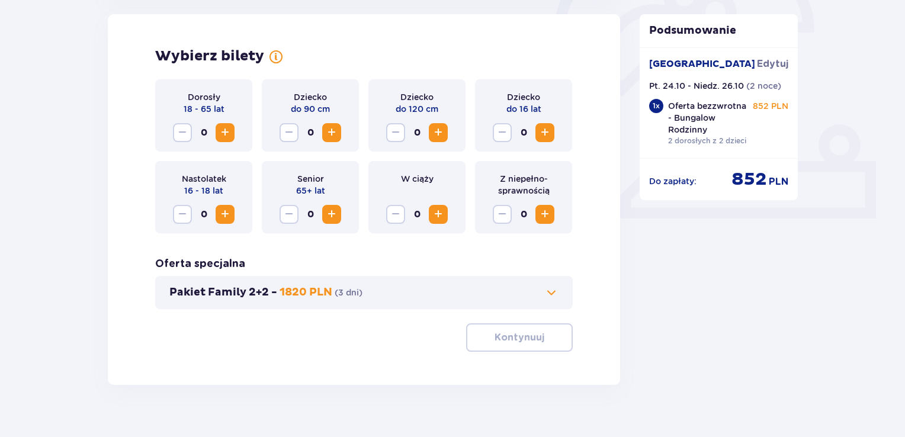
click at [227, 133] on span "Zwiększ" at bounding box center [225, 133] width 14 height 14
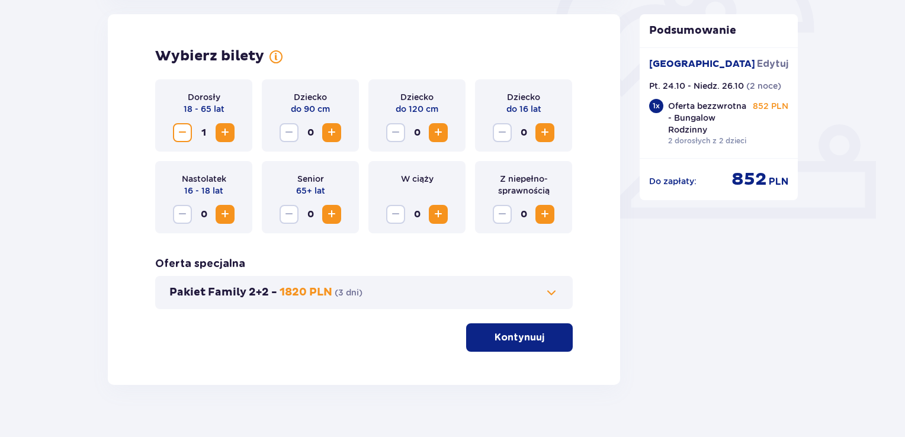
click at [227, 133] on span "Zwiększ" at bounding box center [225, 133] width 14 height 14
click at [440, 129] on span "Zwiększ" at bounding box center [438, 133] width 14 height 14
click at [514, 349] on button "Kontynuuj" at bounding box center [519, 337] width 107 height 28
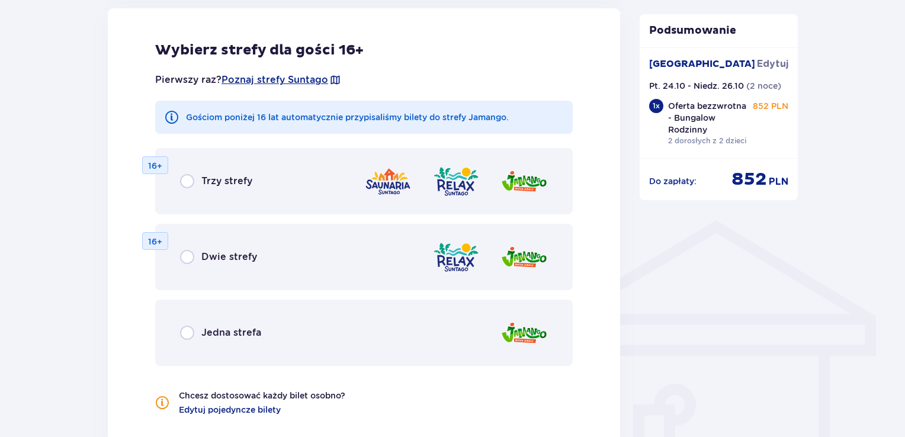
scroll to position [781, 0]
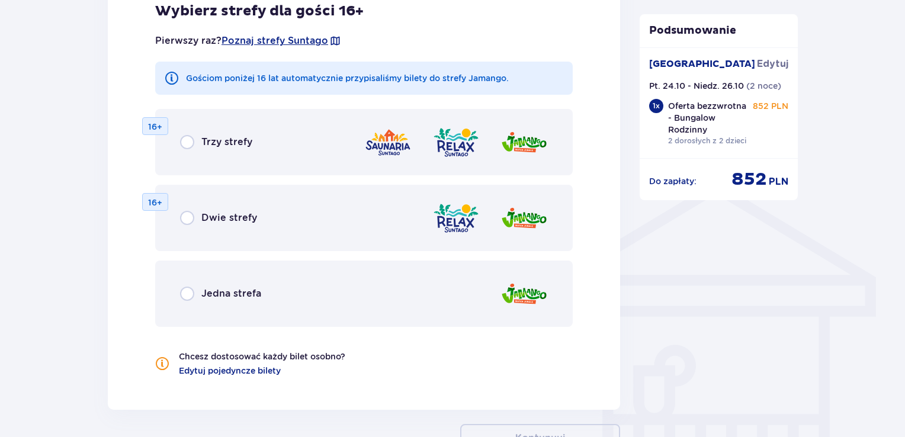
click at [456, 299] on div "Jedna strefa" at bounding box center [364, 294] width 418 height 66
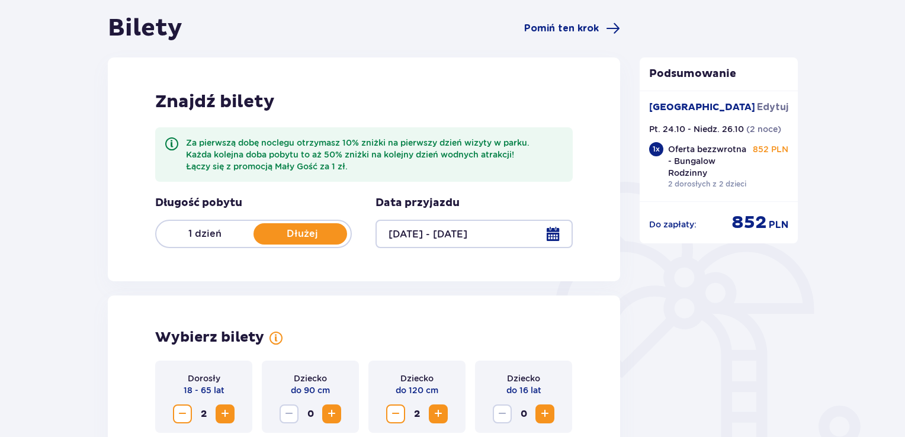
scroll to position [0, 0]
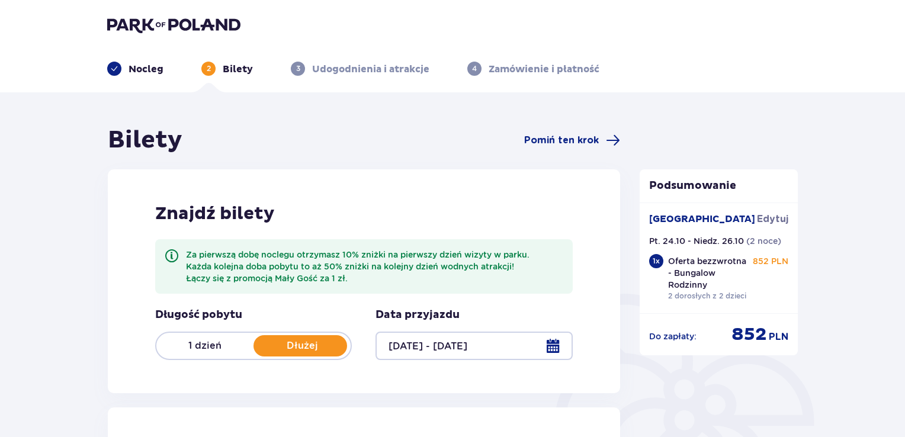
click at [555, 344] on div at bounding box center [474, 346] width 197 height 28
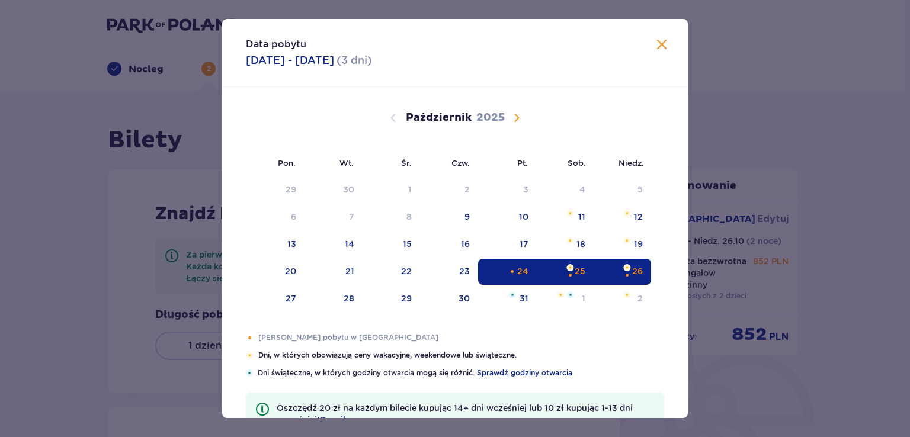
click at [575, 275] on div "25" at bounding box center [580, 271] width 11 height 12
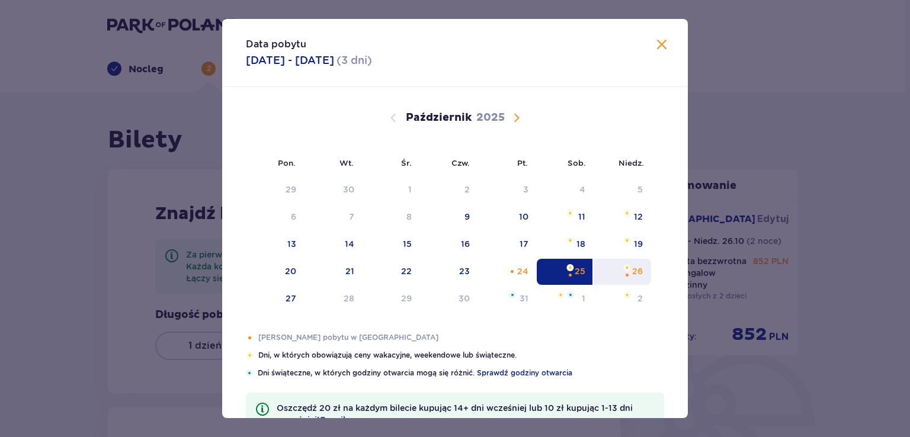
click at [635, 278] on div "26" at bounding box center [622, 272] width 57 height 26
type input "25.10.25 - 26.10.25"
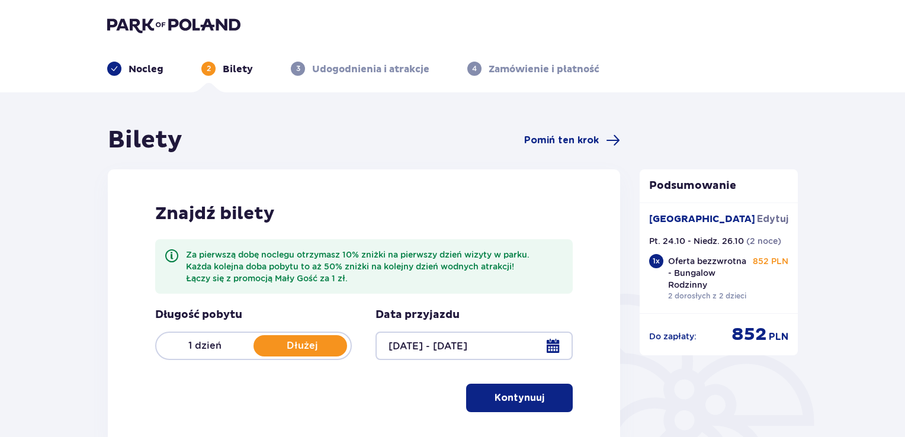
scroll to position [59, 0]
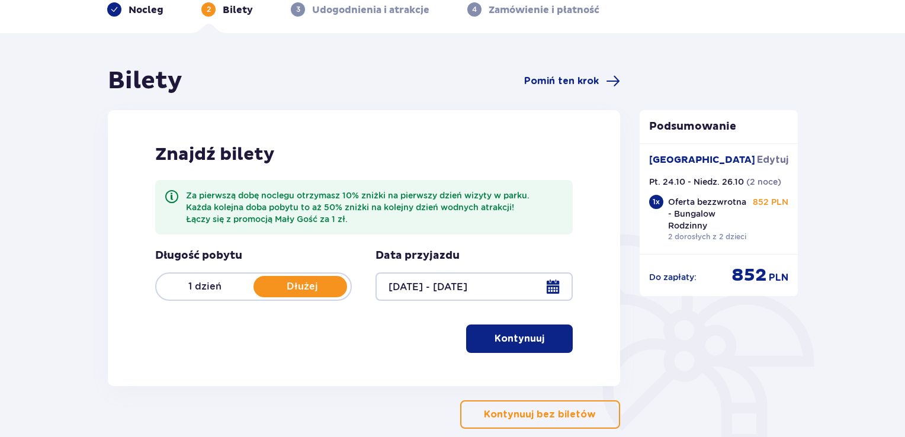
click at [495, 339] on p "Kontynuuj" at bounding box center [520, 338] width 50 height 13
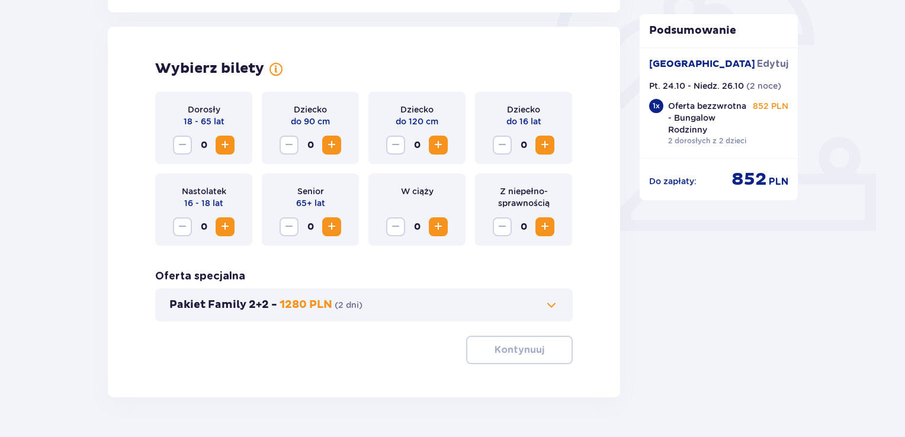
scroll to position [393, 0]
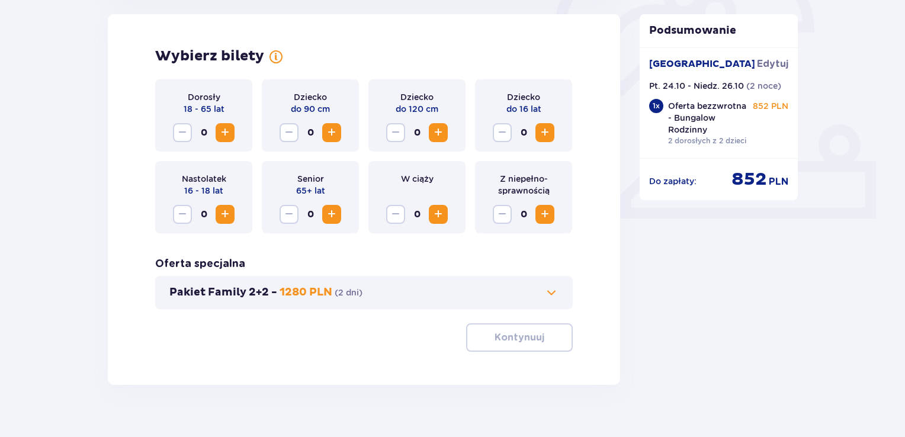
click at [227, 129] on span "Zwiększ" at bounding box center [225, 133] width 14 height 14
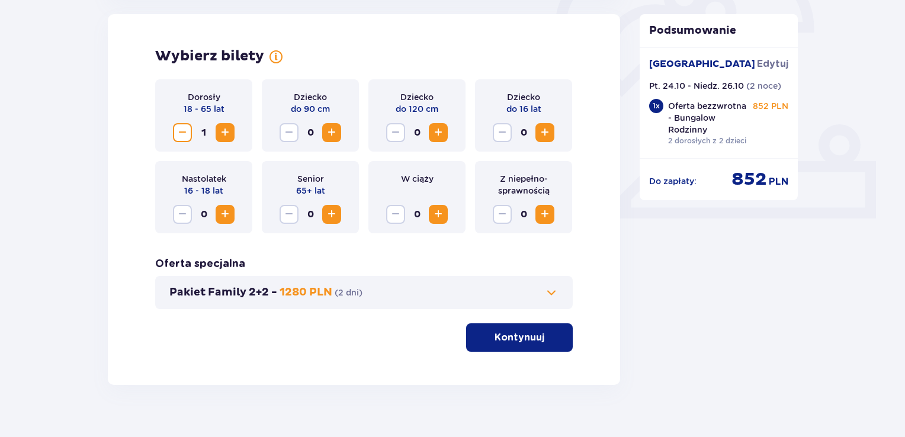
click at [227, 129] on span "Zwiększ" at bounding box center [225, 133] width 14 height 14
click at [440, 130] on span "Zwiększ" at bounding box center [438, 133] width 14 height 14
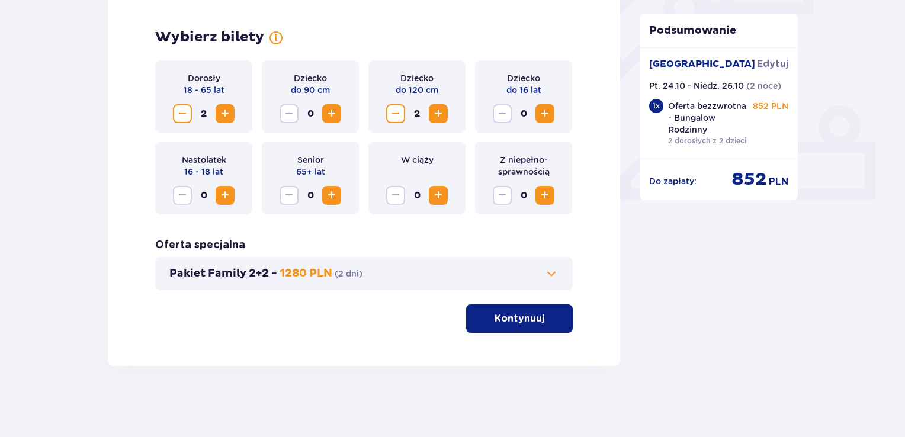
click at [495, 316] on p "Kontynuuj" at bounding box center [520, 318] width 50 height 13
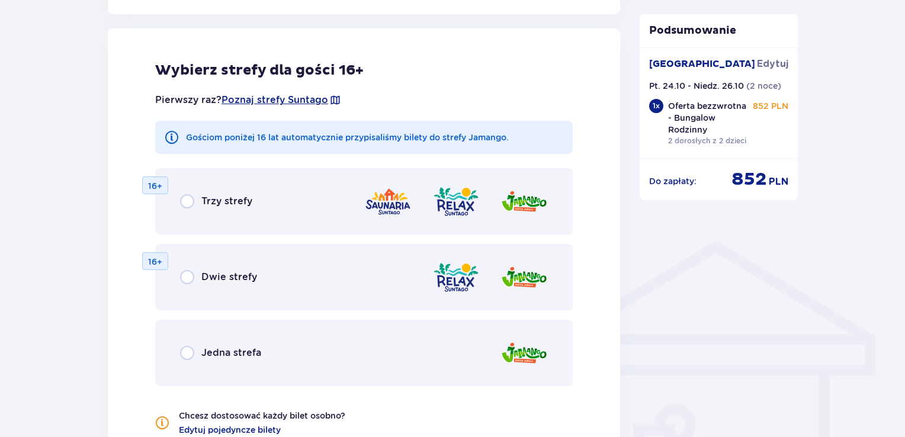
scroll to position [781, 0]
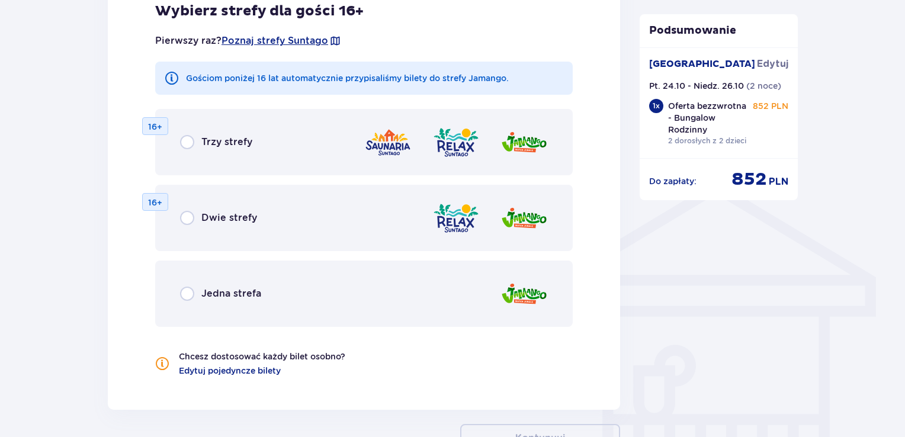
click at [344, 290] on div "Jedna strefa" at bounding box center [364, 294] width 418 height 66
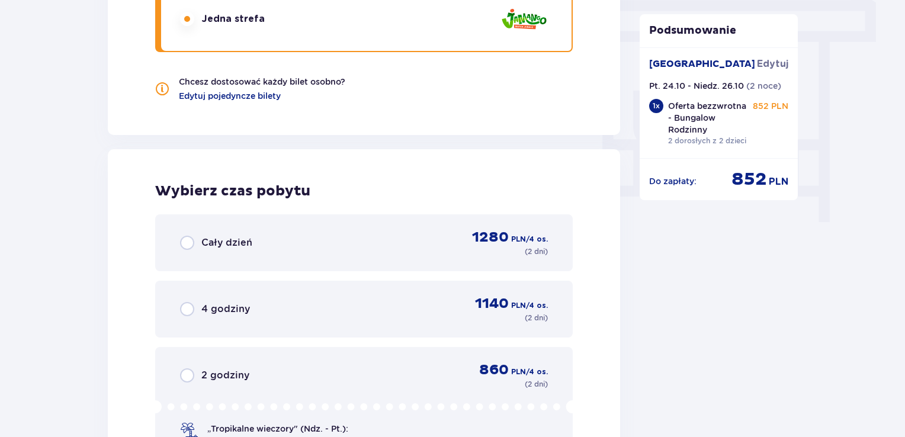
scroll to position [1117, 0]
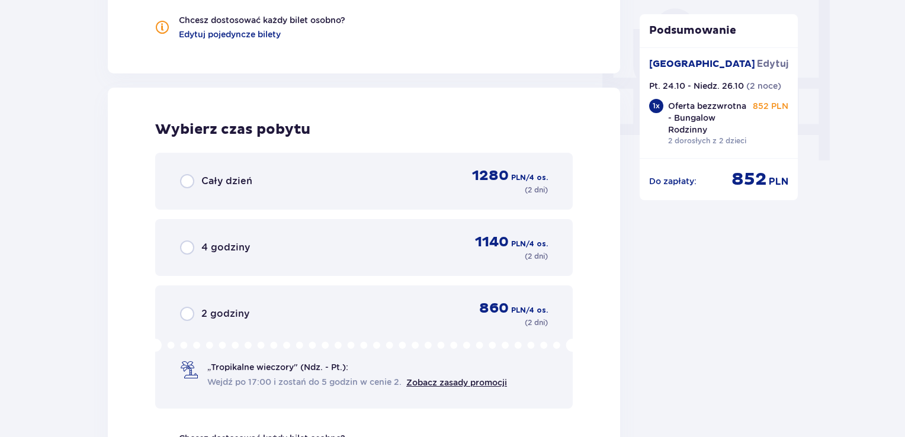
click at [468, 193] on div "1280 PLN / 4 os. ( 2 dni )" at bounding box center [503, 181] width 90 height 28
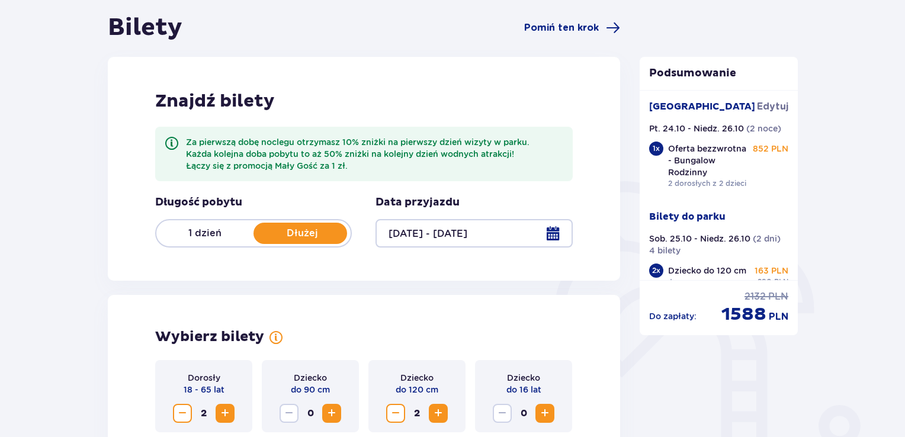
scroll to position [107, 0]
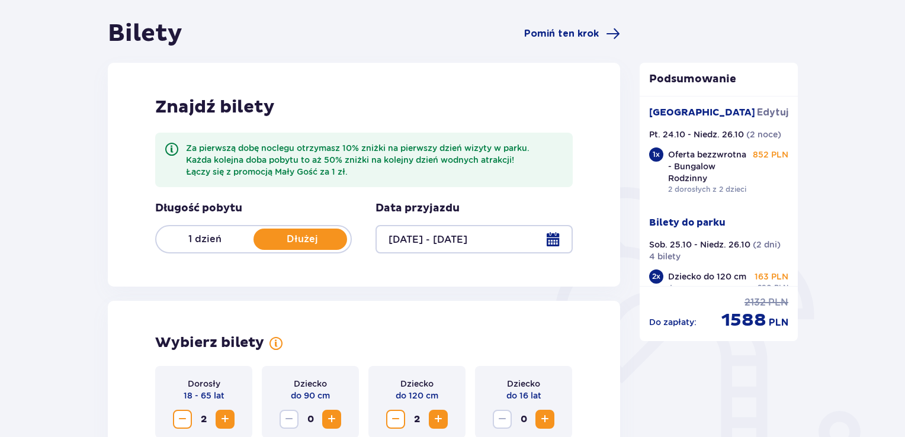
click at [211, 232] on div "1 dzień Dłużej" at bounding box center [253, 239] width 197 height 28
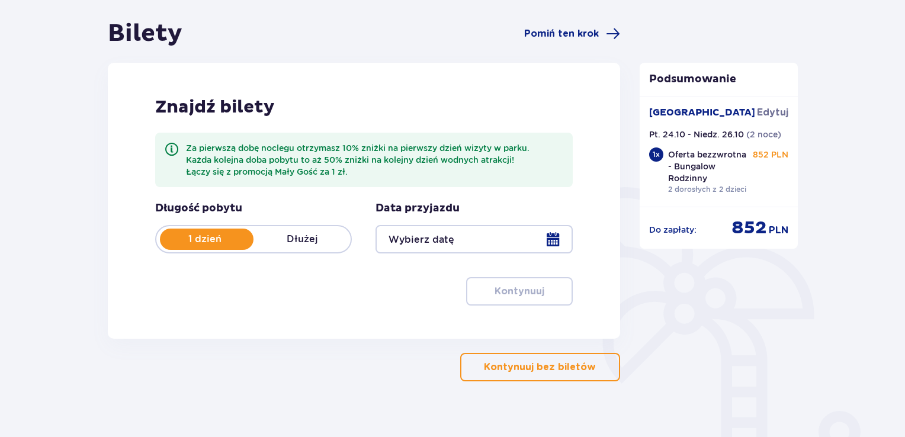
scroll to position [134, 0]
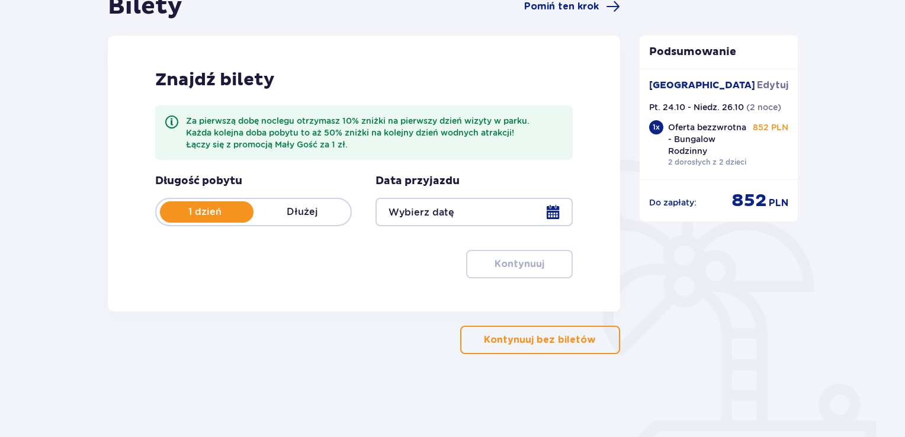
click at [435, 210] on div at bounding box center [474, 212] width 197 height 28
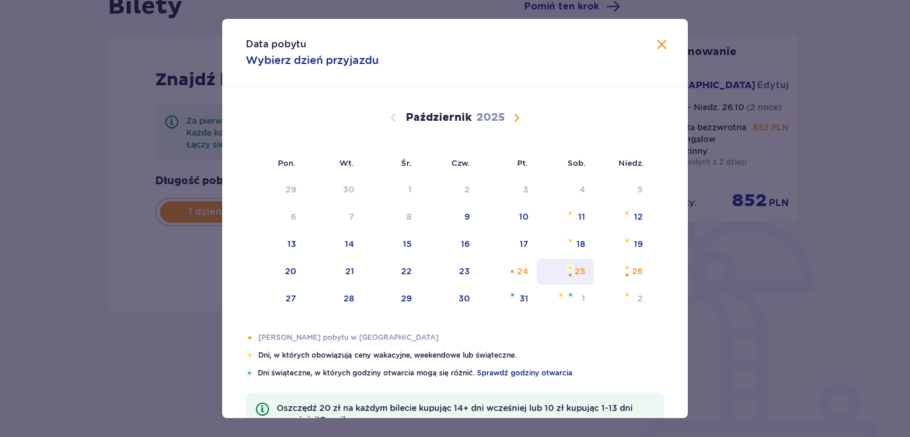
click at [584, 268] on div "25" at bounding box center [565, 272] width 57 height 26
type input "25.10.25"
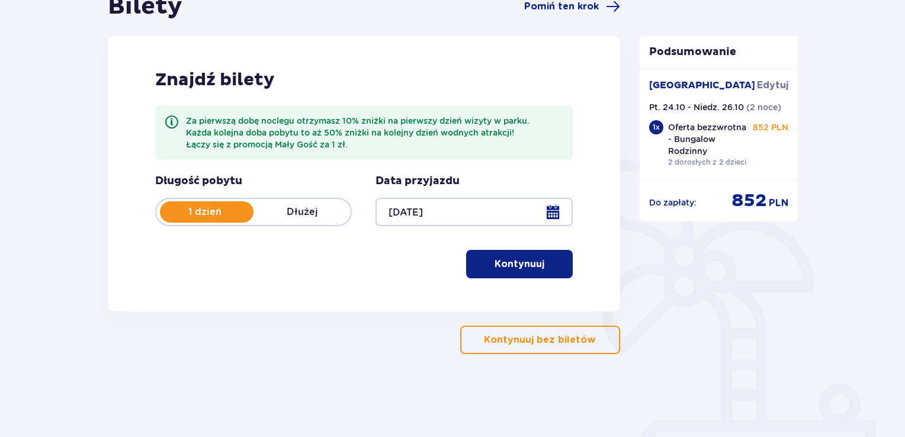
click at [514, 258] on p "Kontynuuj" at bounding box center [520, 264] width 50 height 13
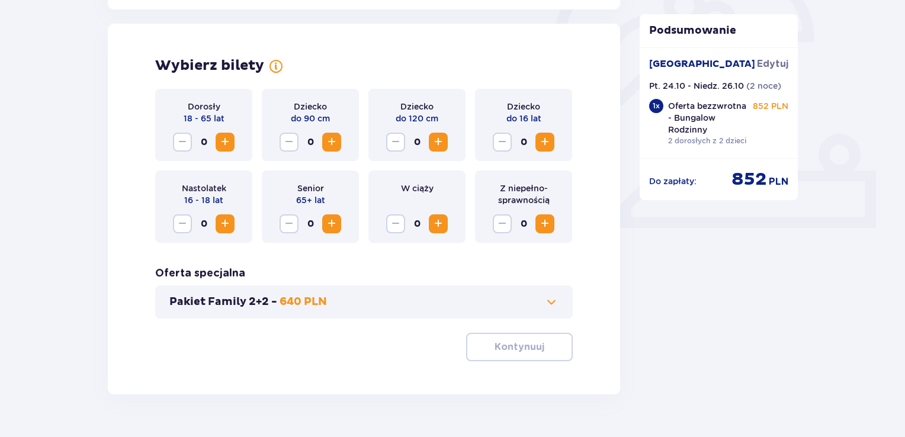
scroll to position [393, 0]
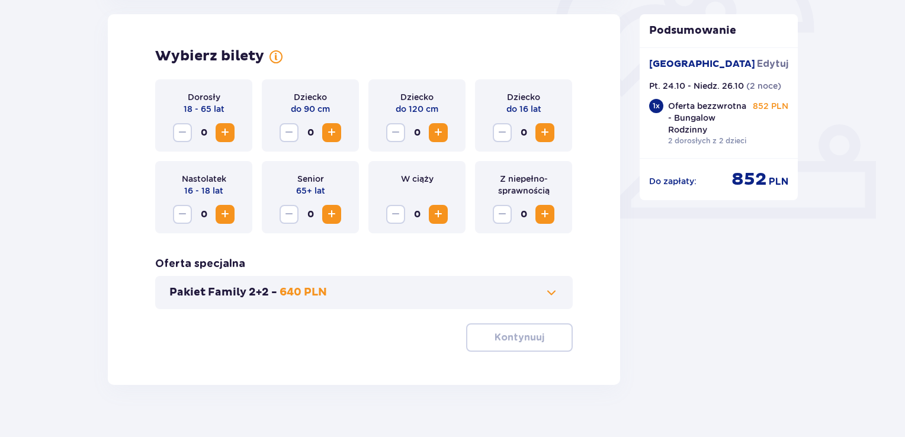
click at [233, 134] on button "Zwiększ" at bounding box center [225, 132] width 19 height 19
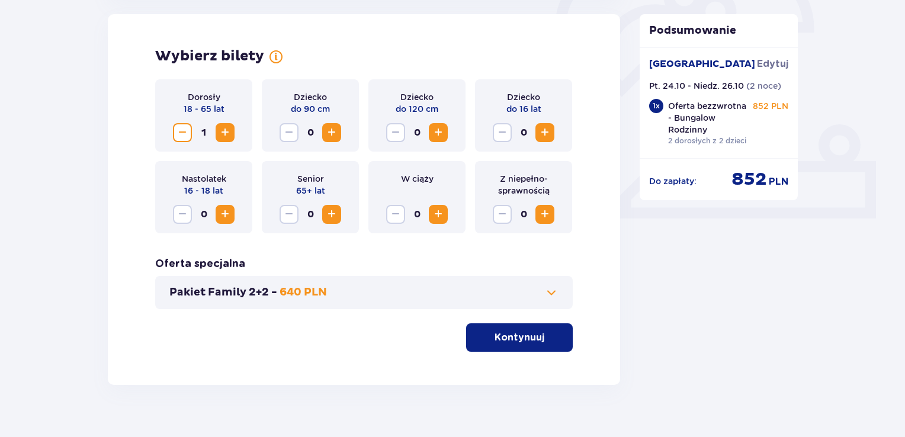
click at [233, 134] on button "Zwiększ" at bounding box center [225, 132] width 19 height 19
click at [446, 140] on button "Zwiększ" at bounding box center [438, 132] width 19 height 19
click at [531, 345] on button "Kontynuuj" at bounding box center [519, 337] width 107 height 28
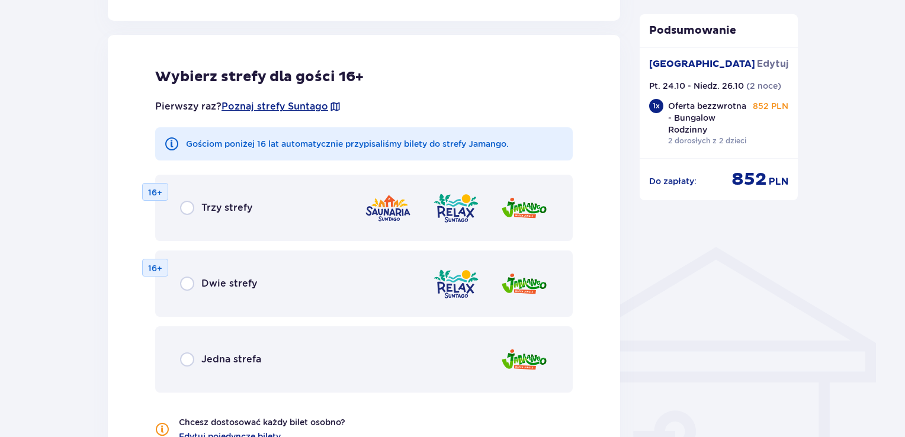
scroll to position [722, 0]
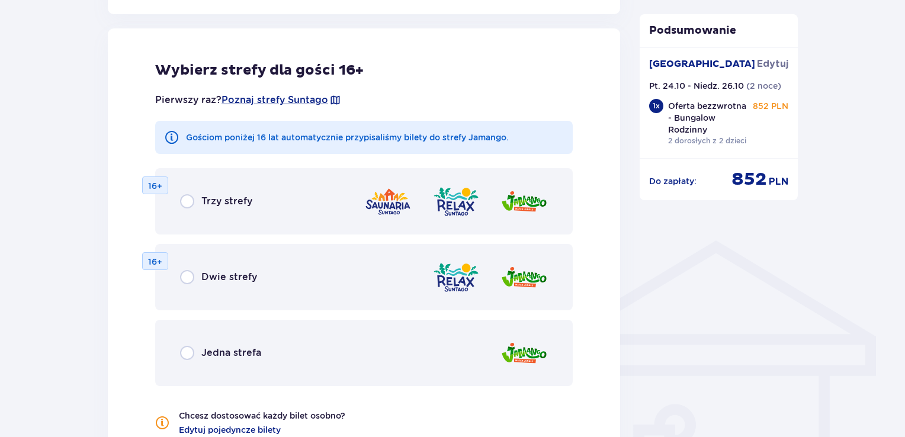
click at [286, 345] on div "Jedna strefa" at bounding box center [364, 353] width 418 height 66
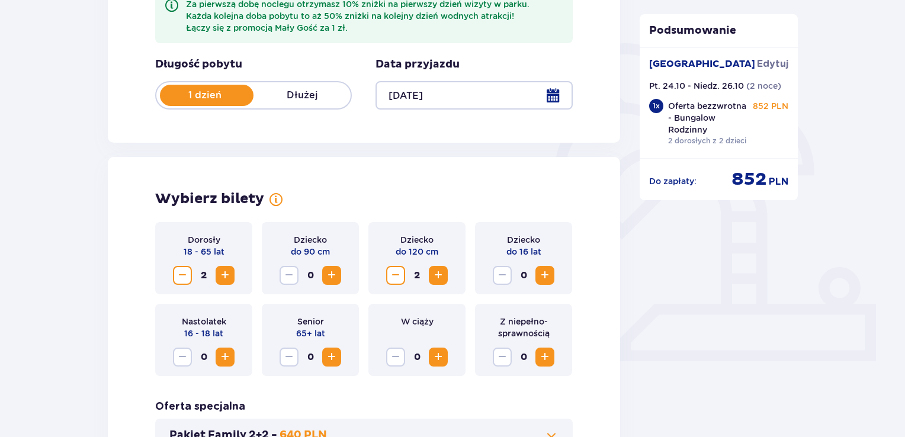
scroll to position [68, 0]
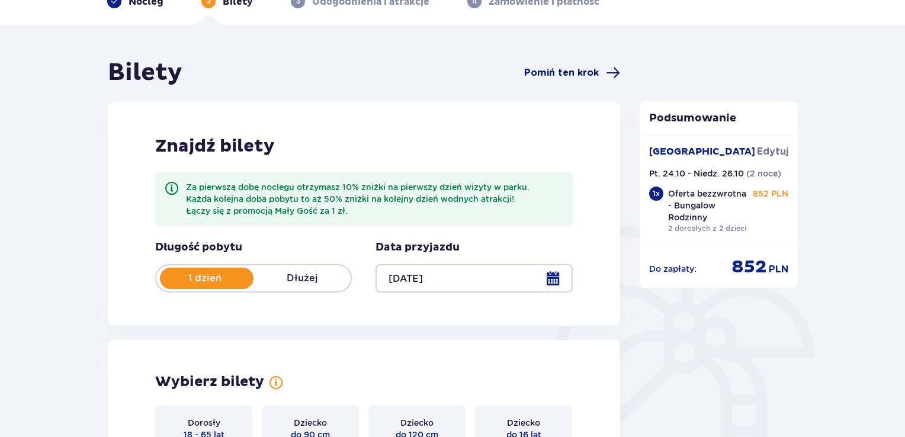
click at [558, 73] on span "Pomiń ten krok" at bounding box center [561, 72] width 75 height 13
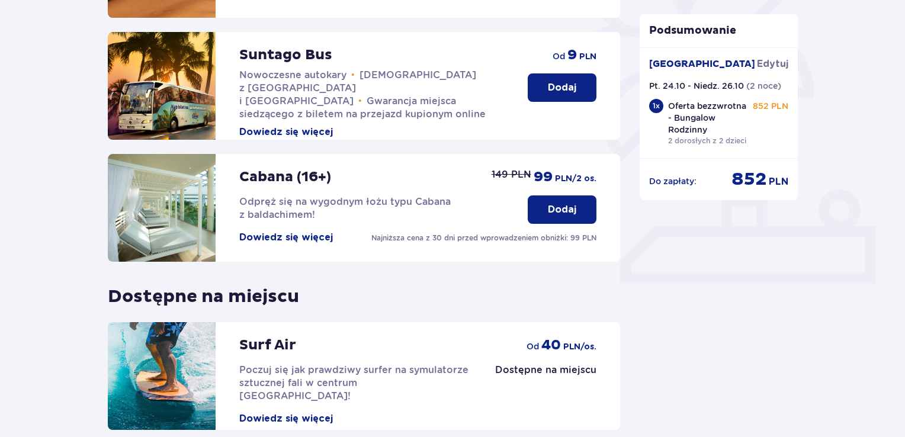
scroll to position [423, 0]
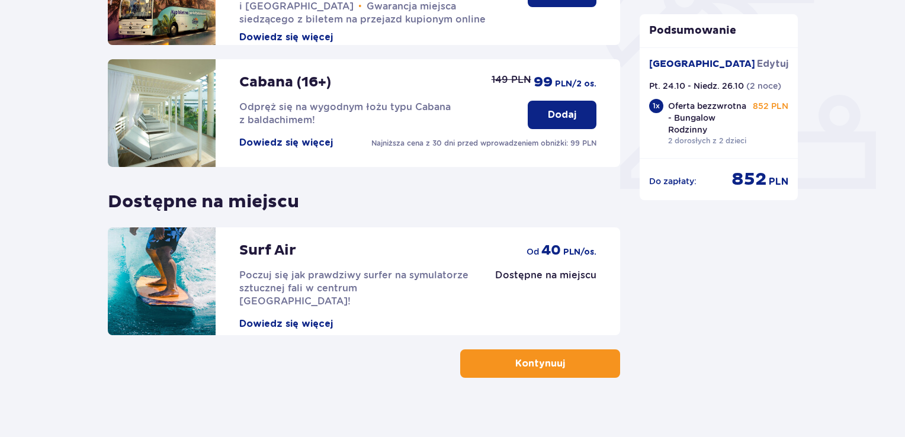
click at [574, 351] on button "Kontynuuj" at bounding box center [540, 364] width 160 height 28
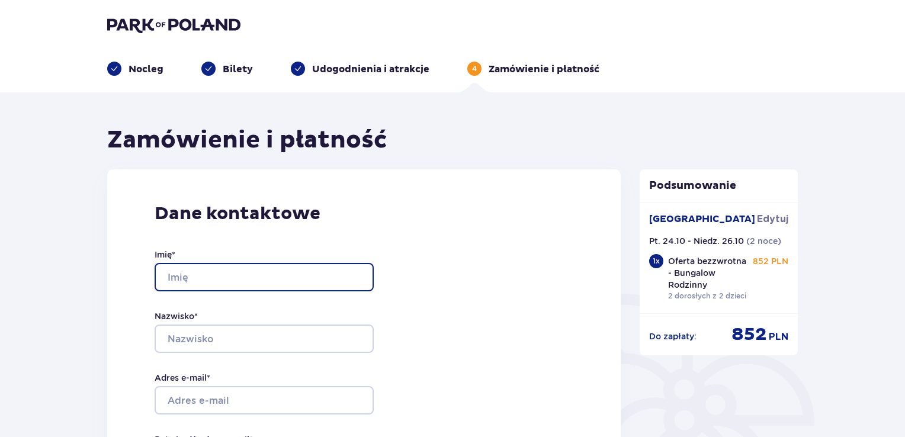
click at [207, 284] on input "Imię *" at bounding box center [264, 277] width 219 height 28
type input "Konrad"
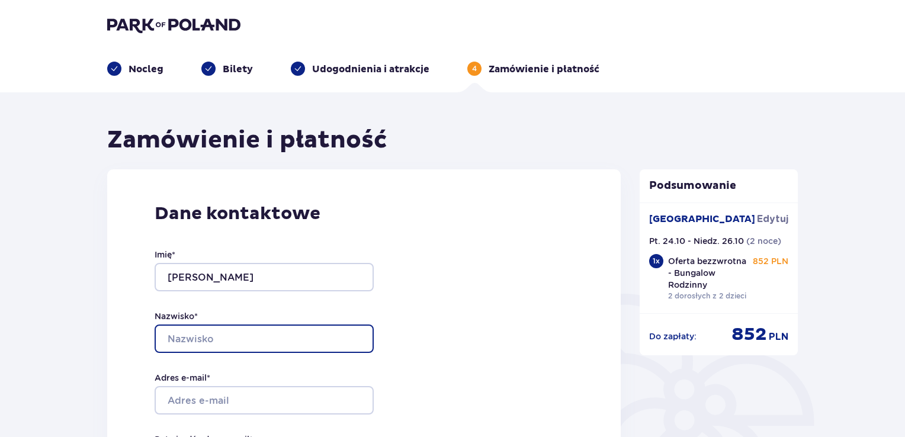
type input "Bojarczuk"
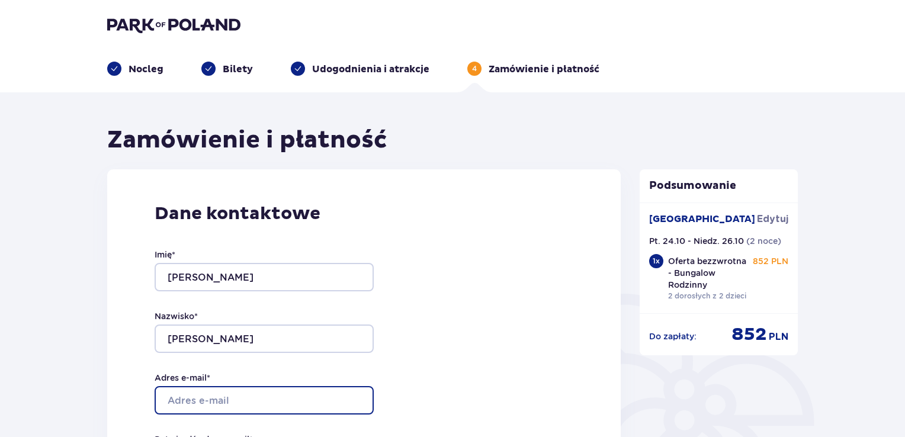
type input "[EMAIL_ADDRESS][DOMAIN_NAME]"
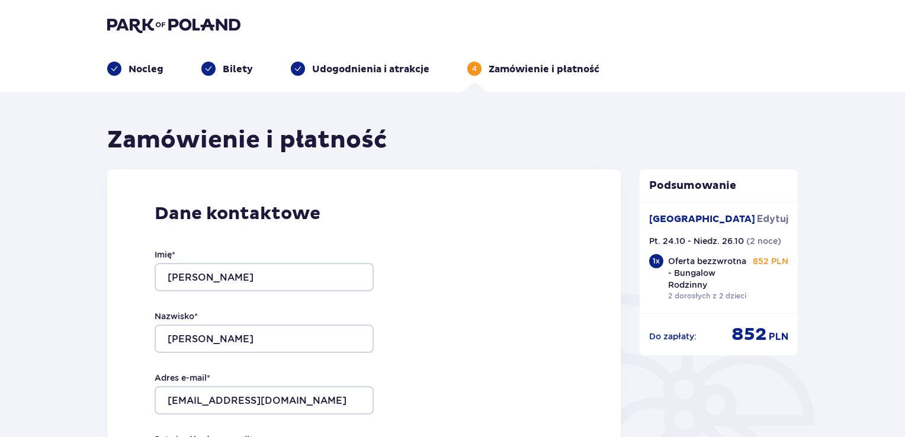
type input "[EMAIL_ADDRESS][DOMAIN_NAME]"
type input "512860647"
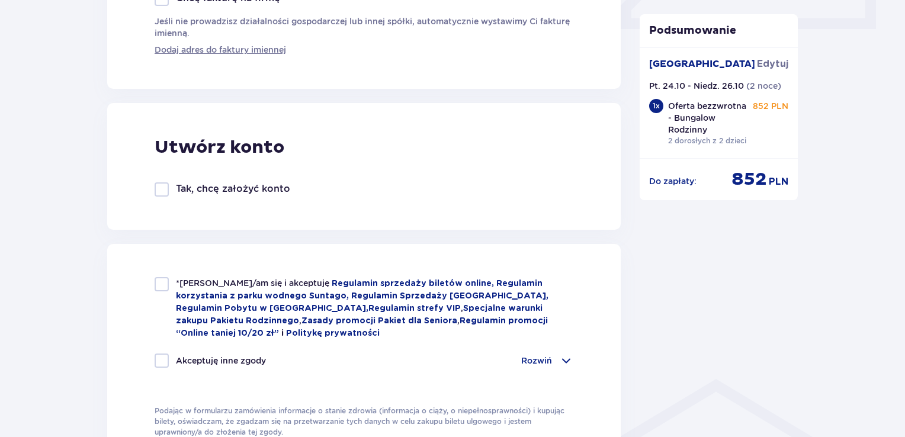
scroll to position [592, 0]
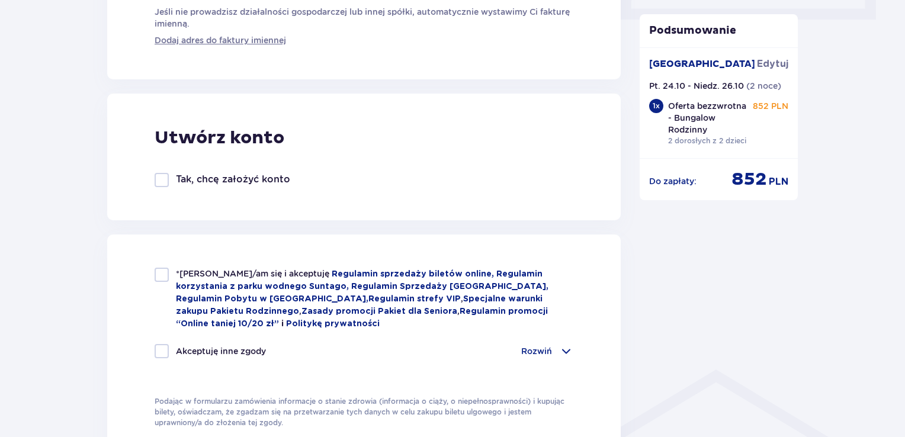
click at [153, 347] on div "*Zapoznałem/am się i akceptuję Regulamin sprzedaży biletów online, Regulamin ko…" at bounding box center [364, 348] width 514 height 227
click at [157, 348] on div at bounding box center [162, 351] width 14 height 14
checkbox input "true"
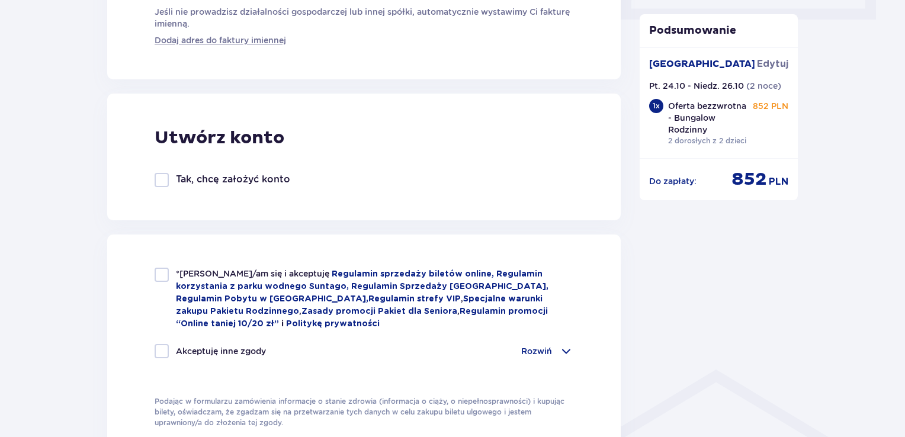
checkbox input "true"
click at [162, 278] on div at bounding box center [162, 275] width 14 height 14
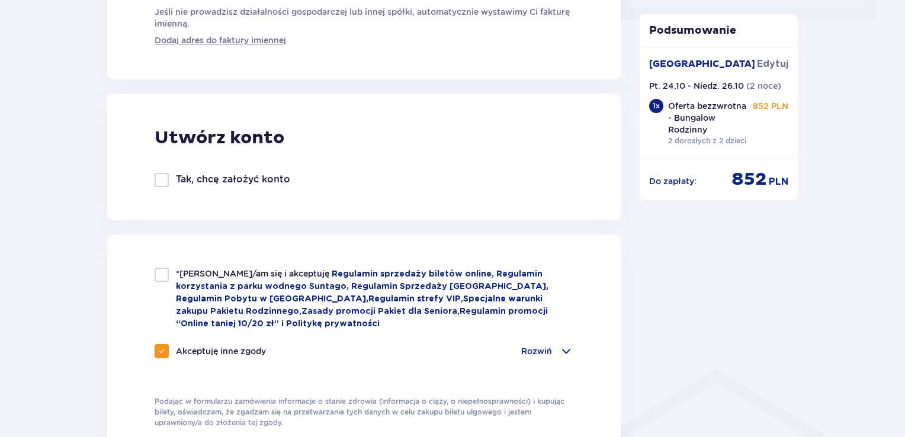
checkbox input "true"
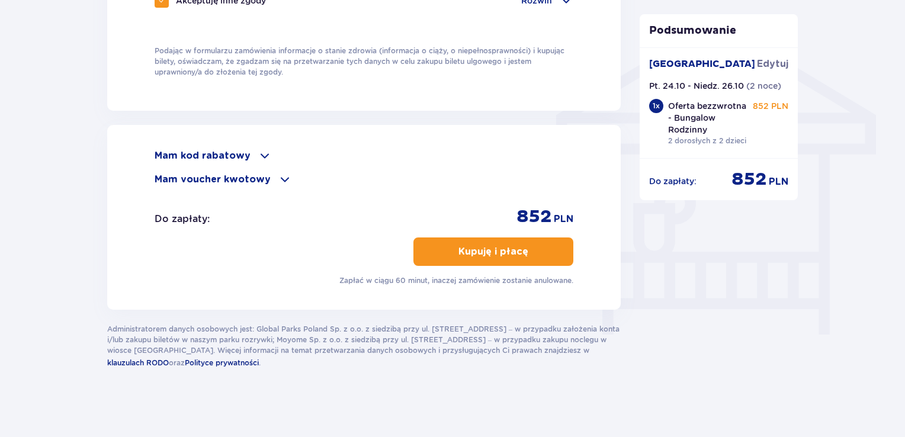
scroll to position [943, 0]
click at [536, 256] on button "Kupuję i płacę" at bounding box center [494, 252] width 160 height 28
